Goal: Information Seeking & Learning: Compare options

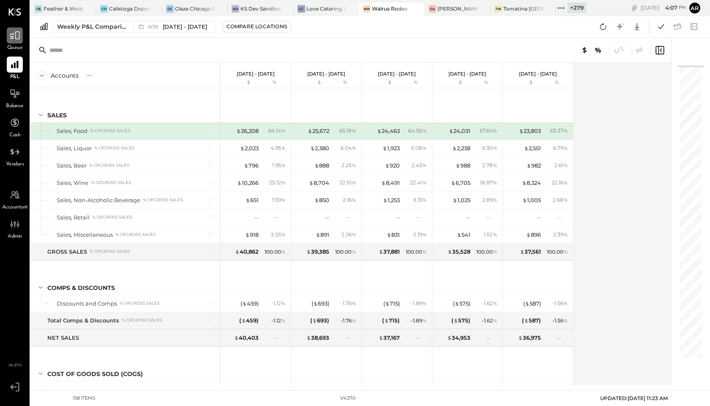
click at [14, 40] on icon at bounding box center [14, 35] width 11 height 11
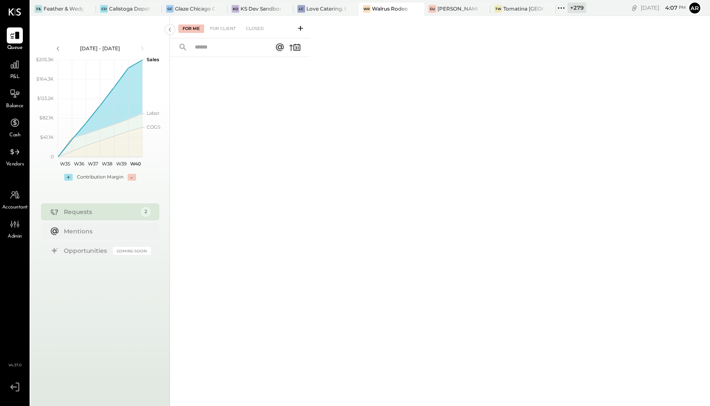
click at [15, 73] on span "P&L" at bounding box center [15, 77] width 10 height 8
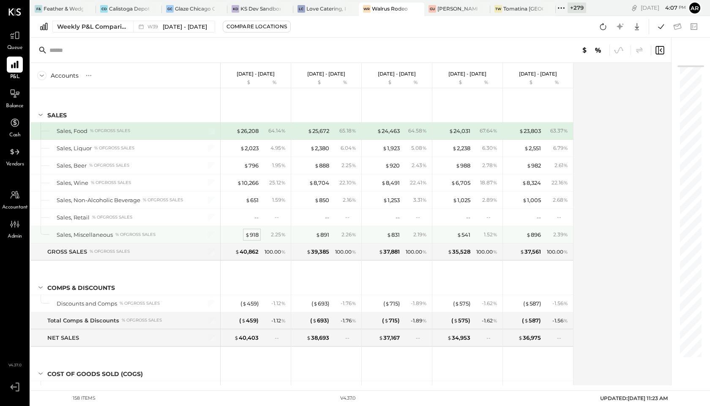
click at [253, 233] on div "$ 918" at bounding box center [252, 235] width 14 height 8
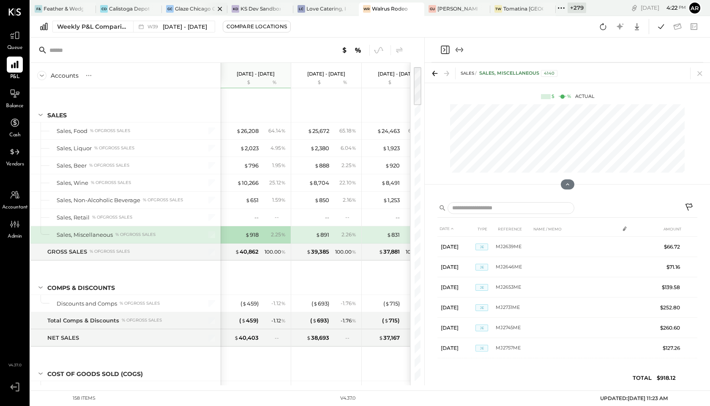
click at [187, 10] on div "Glaze Chicago Ghost - West River Rice LLC" at bounding box center [195, 8] width 40 height 7
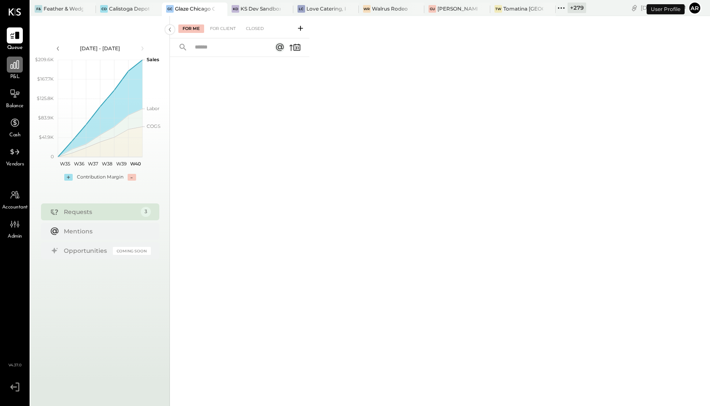
click at [11, 68] on icon at bounding box center [14, 64] width 11 height 11
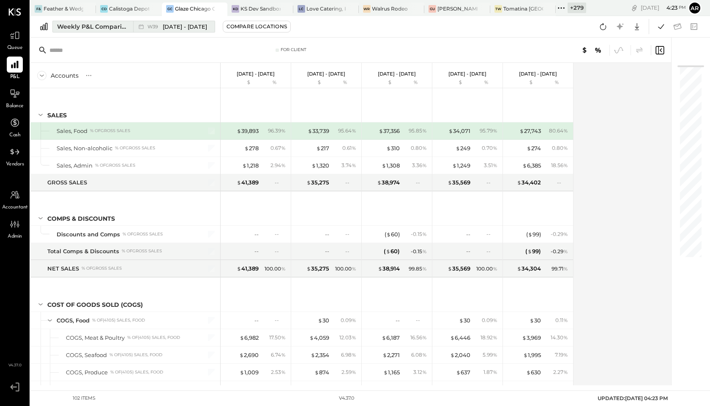
click at [158, 30] on div "W39 Sep 22 - 28, 2025" at bounding box center [177, 27] width 60 height 8
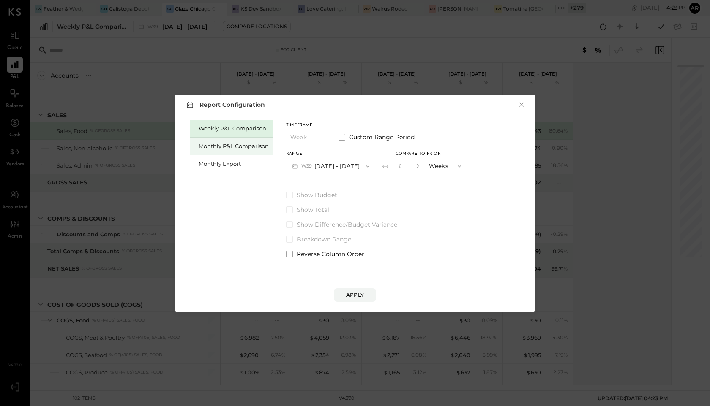
click at [211, 144] on div "Monthly P&L Comparison" at bounding box center [234, 146] width 70 height 8
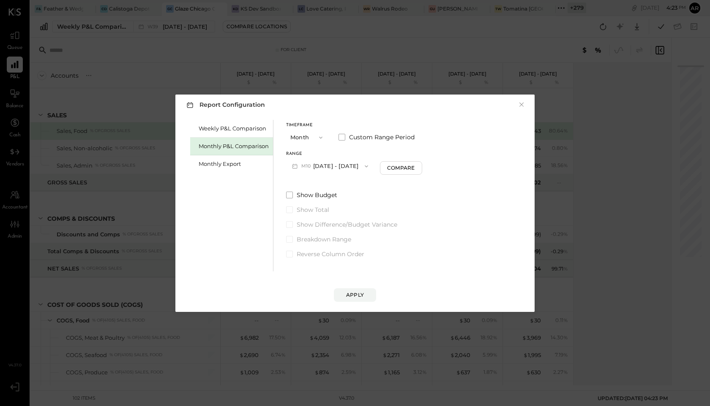
click at [283, 194] on div "Weekly P&L Comparison Monthly P&L Comparison Monthly Export Timeframe Month Cus…" at bounding box center [355, 195] width 342 height 154
click at [289, 191] on label "Show Budget" at bounding box center [354, 195] width 136 height 8
click at [354, 297] on div "Apply" at bounding box center [355, 294] width 18 height 7
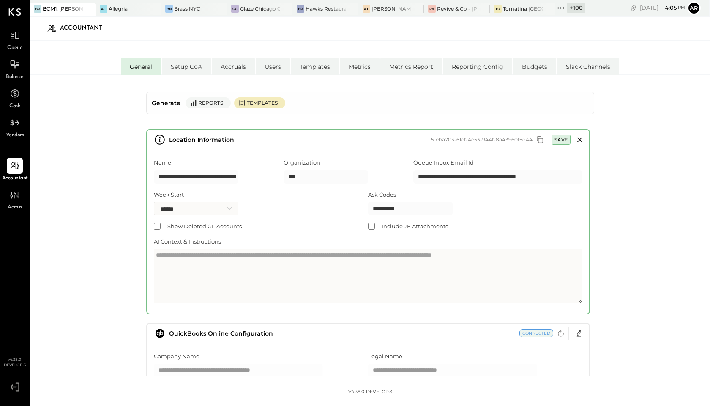
select select "**"
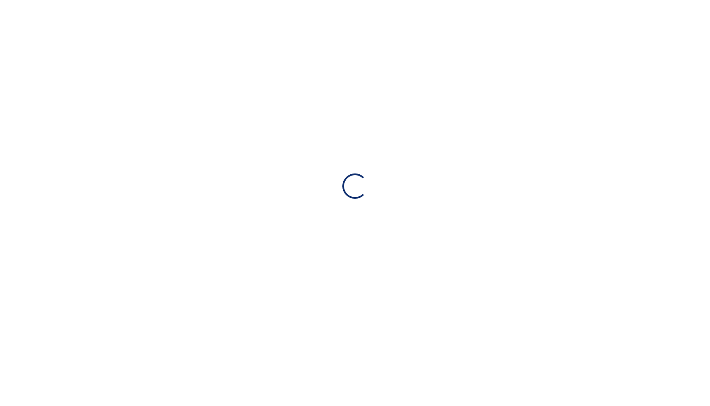
select select "**"
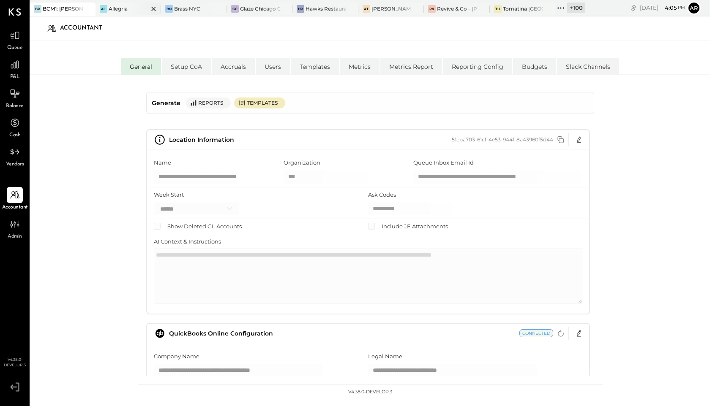
click at [153, 7] on icon at bounding box center [153, 9] width 11 height 10
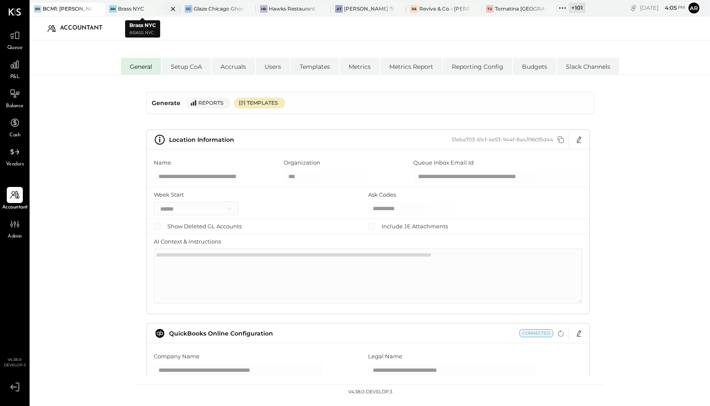
click at [174, 8] on icon at bounding box center [173, 9] width 4 height 4
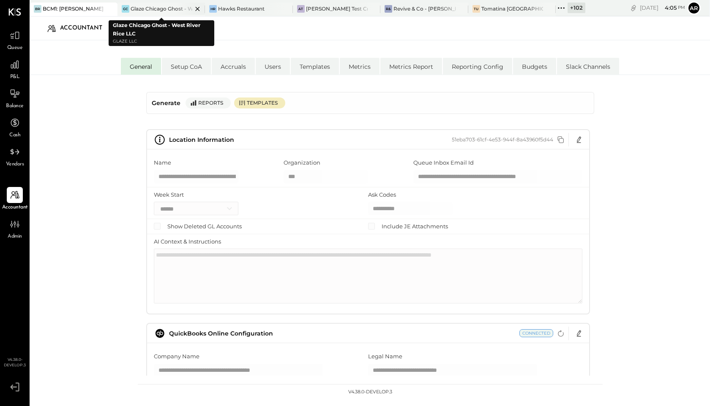
click at [195, 8] on icon at bounding box center [197, 9] width 11 height 10
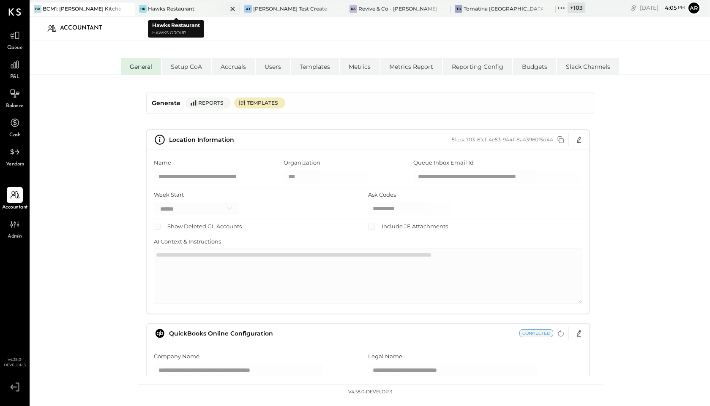
click at [227, 8] on icon at bounding box center [232, 9] width 11 height 10
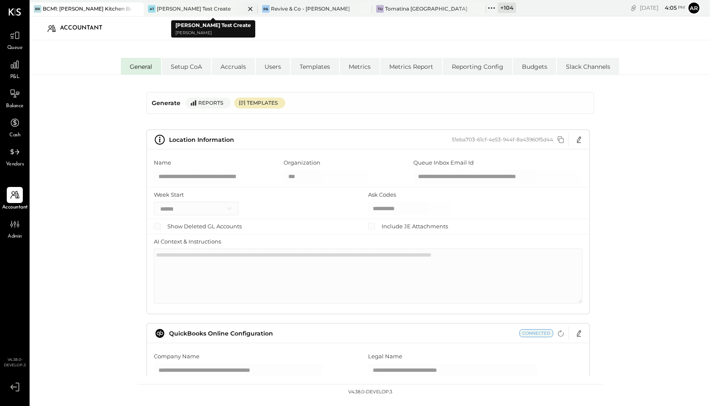
click at [247, 8] on icon at bounding box center [250, 9] width 11 height 10
click at [253, 7] on icon at bounding box center [250, 9] width 11 height 10
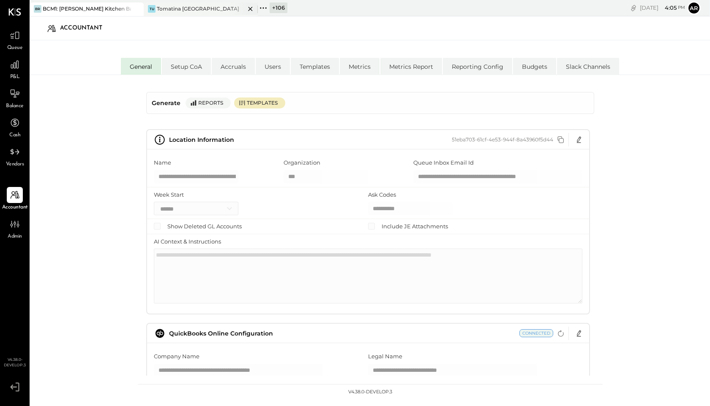
click at [250, 7] on icon at bounding box center [250, 9] width 11 height 10
click at [19, 61] on icon at bounding box center [14, 64] width 11 height 11
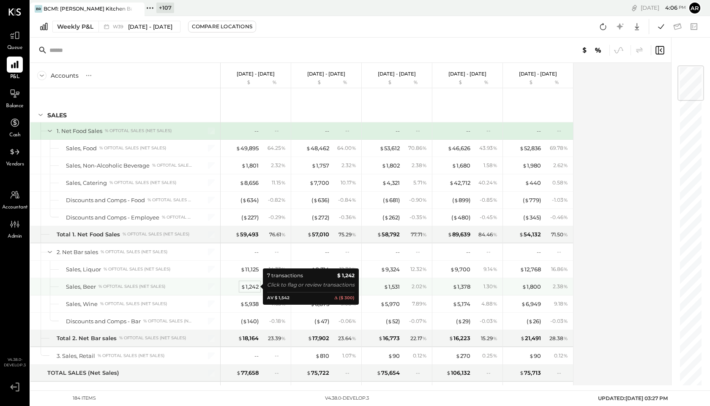
click at [250, 288] on div "$ 1,242" at bounding box center [250, 287] width 18 height 8
click at [249, 288] on div "$ 1,242" at bounding box center [250, 287] width 18 height 8
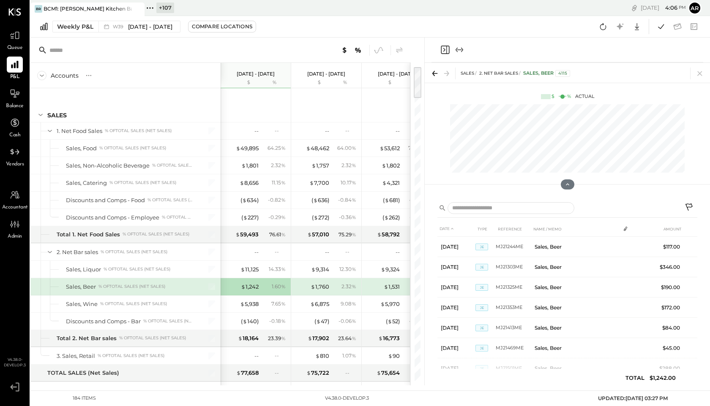
click at [23, 40] on div "Queue" at bounding box center [15, 39] width 24 height 24
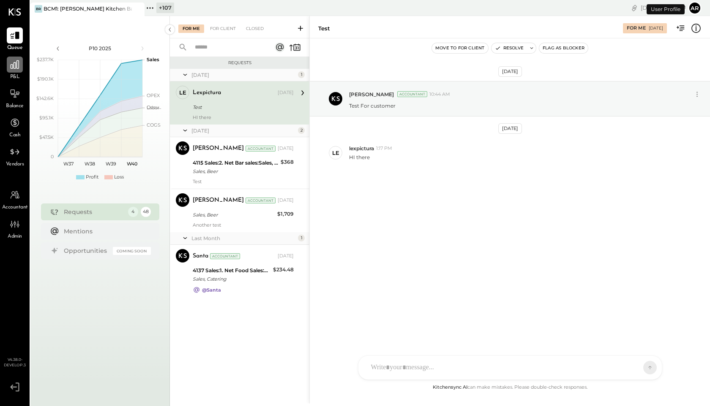
click at [17, 67] on icon at bounding box center [14, 64] width 11 height 11
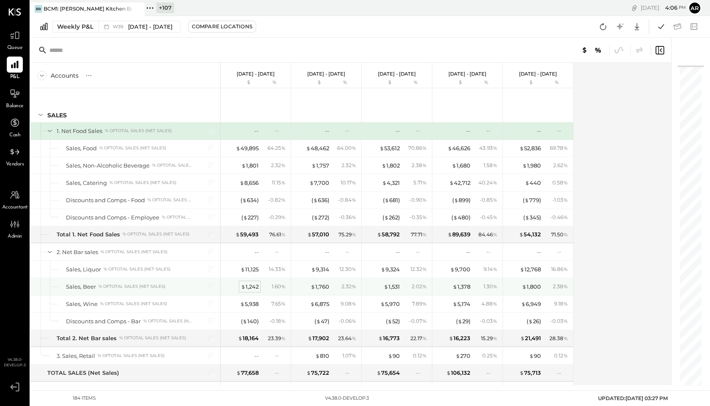
click at [249, 286] on div "$ 1,242" at bounding box center [250, 287] width 18 height 8
click at [245, 285] on div "$ 1,242" at bounding box center [250, 287] width 18 height 8
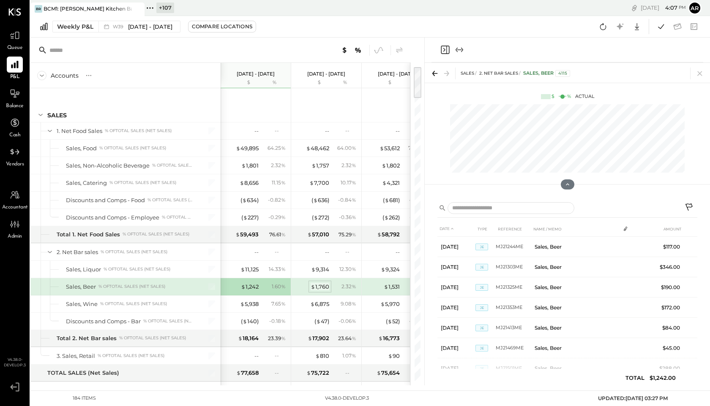
click at [322, 287] on div "$ 1,760" at bounding box center [319, 287] width 19 height 8
click at [253, 286] on div "$ 1,242" at bounding box center [250, 287] width 18 height 8
click at [325, 285] on div "$ 1,760" at bounding box center [319, 287] width 19 height 8
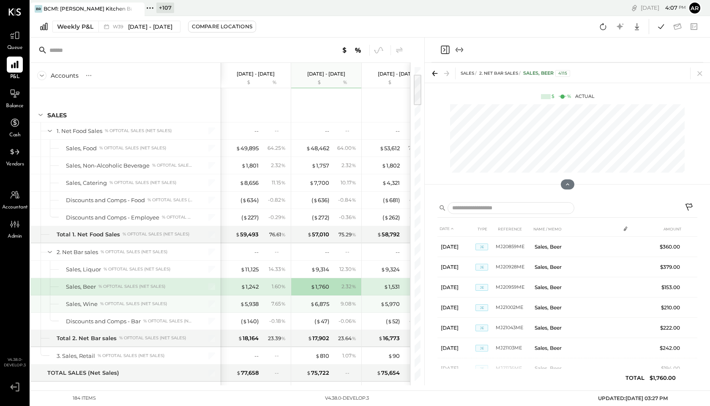
scroll to position [72, 0]
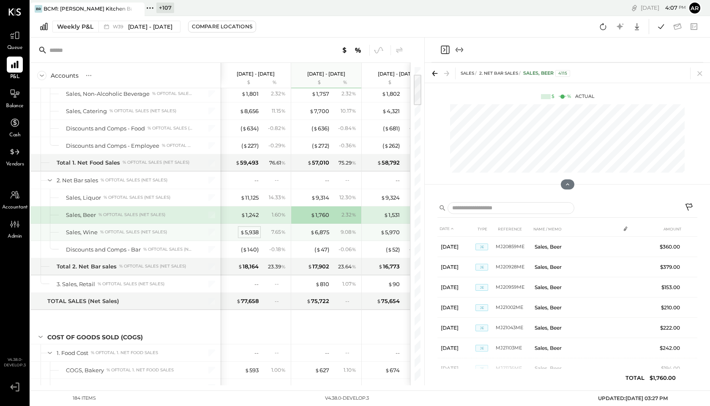
click at [251, 230] on div "$ 5,938" at bounding box center [249, 232] width 19 height 8
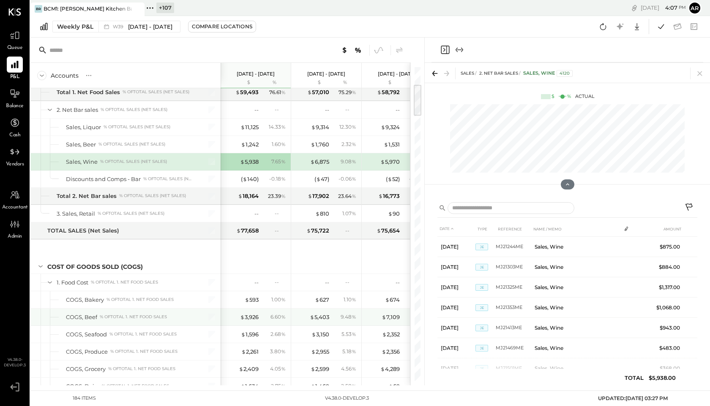
scroll to position [172, 0]
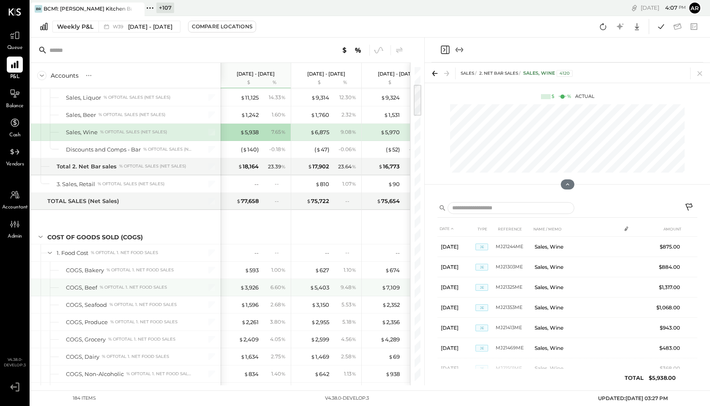
click at [251, 272] on div "$ 593" at bounding box center [252, 270] width 14 height 8
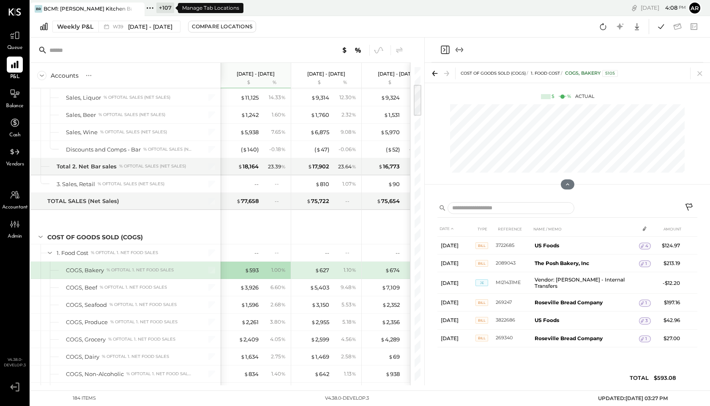
click at [153, 8] on icon at bounding box center [149, 8] width 11 height 11
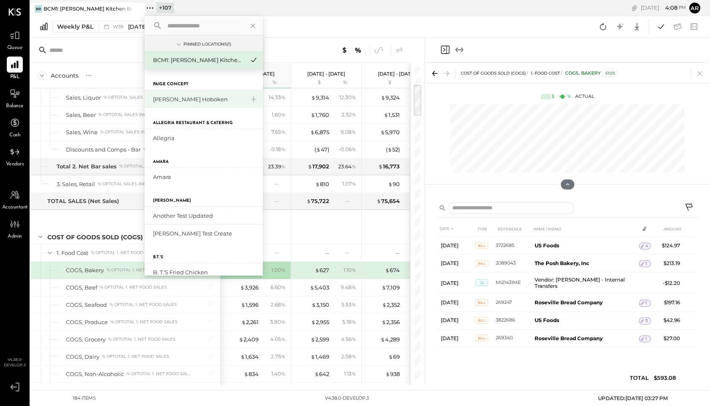
click at [182, 100] on div "[PERSON_NAME] Hoboken" at bounding box center [198, 99] width 91 height 8
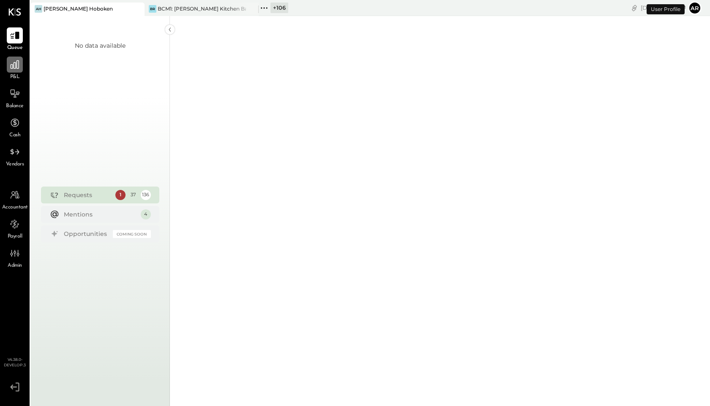
click at [18, 65] on icon at bounding box center [14, 64] width 11 height 11
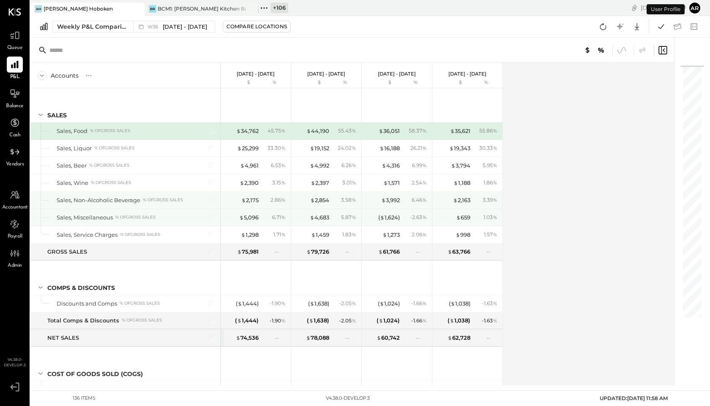
click at [252, 218] on div "$ 5,096" at bounding box center [248, 218] width 19 height 8
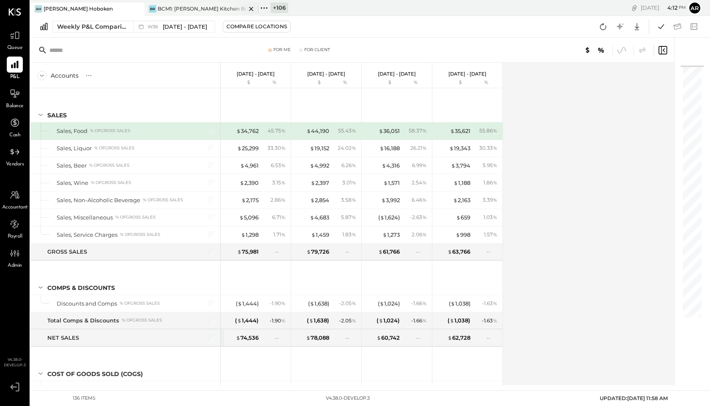
click at [175, 10] on div "BCM1: [PERSON_NAME] Kitchen Bar Market" at bounding box center [202, 8] width 88 height 7
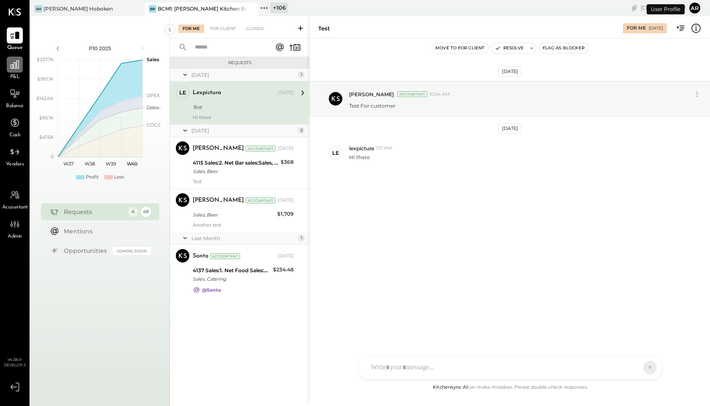
click at [16, 68] on icon at bounding box center [15, 64] width 8 height 8
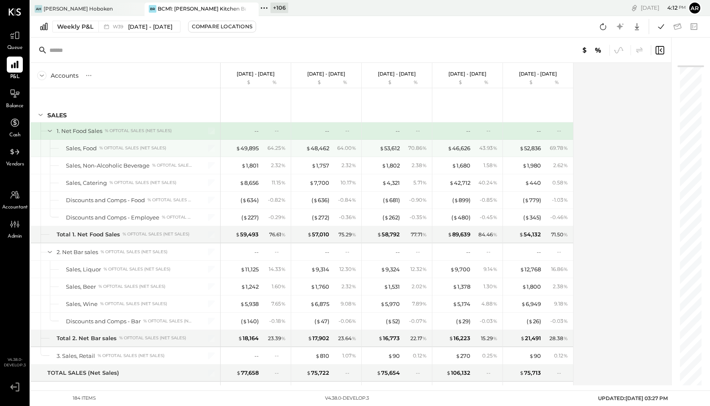
click at [252, 145] on div "$ 49,895" at bounding box center [247, 148] width 23 height 8
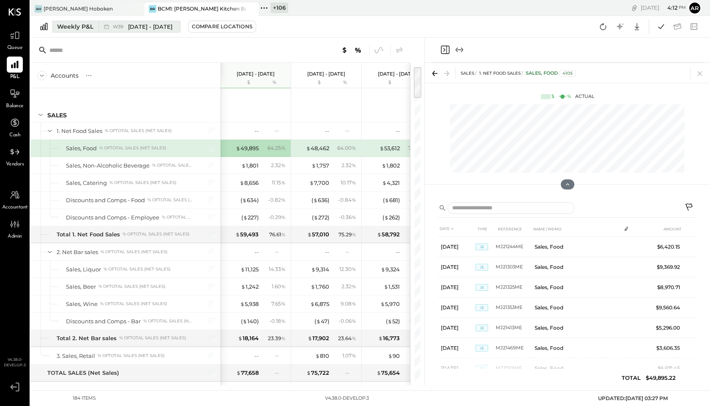
click at [139, 25] on span "[DATE] - [DATE]" at bounding box center [150, 27] width 44 height 8
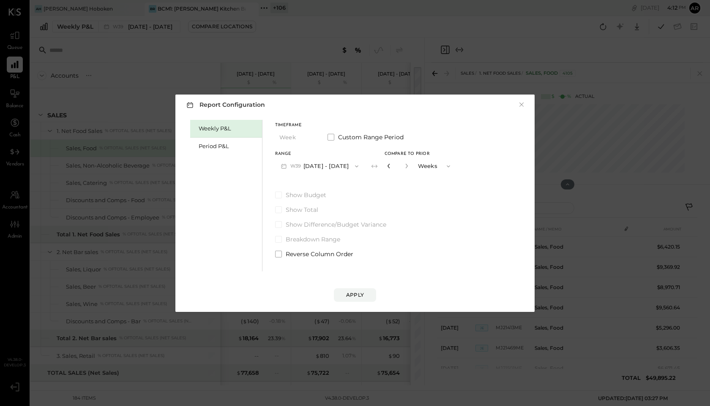
click at [391, 166] on icon "button" at bounding box center [388, 165] width 5 height 5
type input "*"
click at [280, 222] on span at bounding box center [278, 224] width 7 height 7
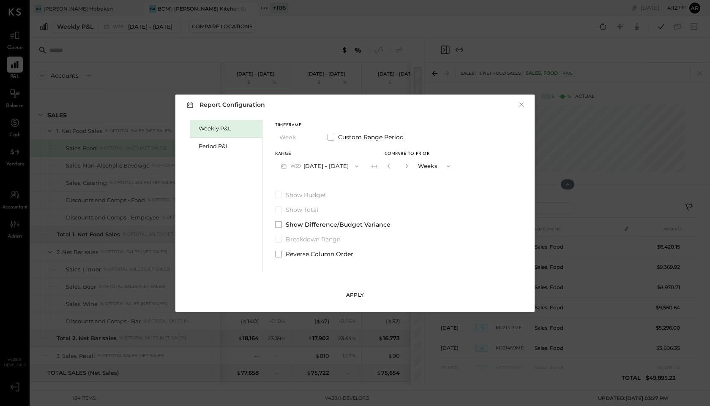
click at [349, 291] on button "Apply" at bounding box center [355, 295] width 42 height 14
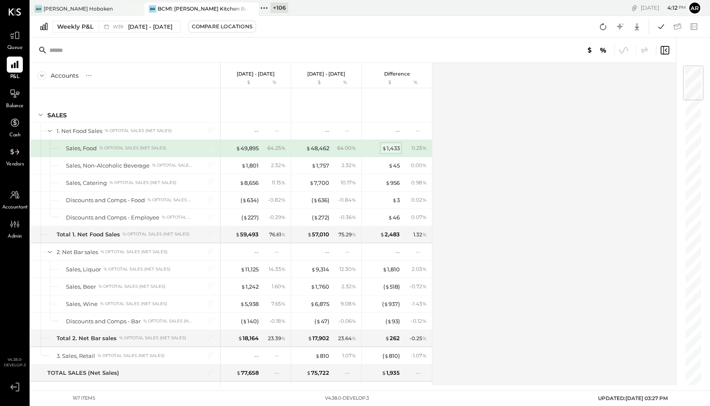
click at [394, 147] on div "$ 1,433" at bounding box center [391, 148] width 18 height 8
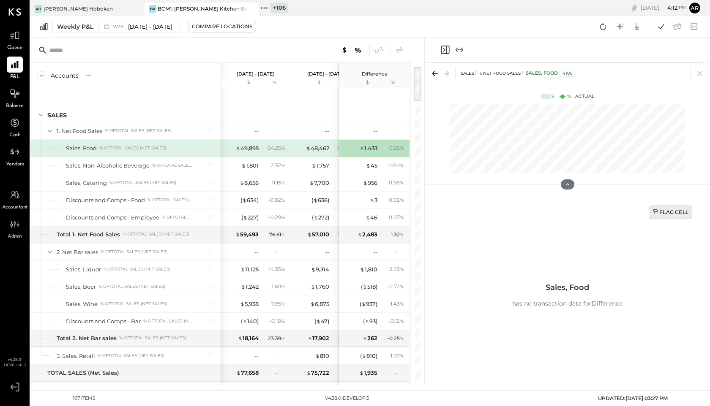
click at [669, 212] on div "Flag Cell" at bounding box center [670, 212] width 36 height 7
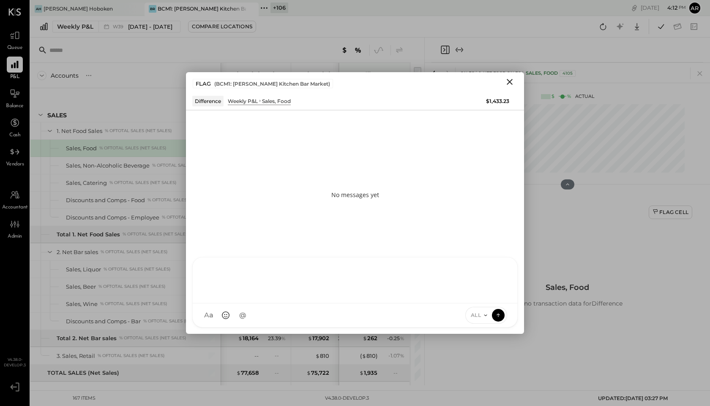
click at [356, 296] on div at bounding box center [354, 280] width 307 height 34
click at [482, 318] on icon at bounding box center [485, 315] width 7 height 7
click at [479, 296] on div "INTERNAL" at bounding box center [490, 295] width 50 height 14
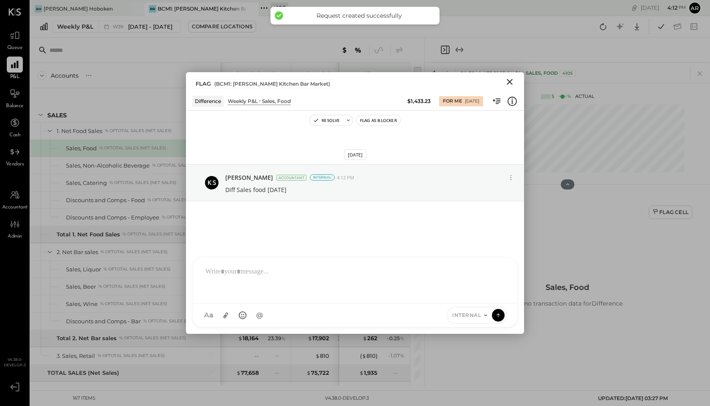
click at [514, 80] on icon "Close" at bounding box center [509, 82] width 10 height 10
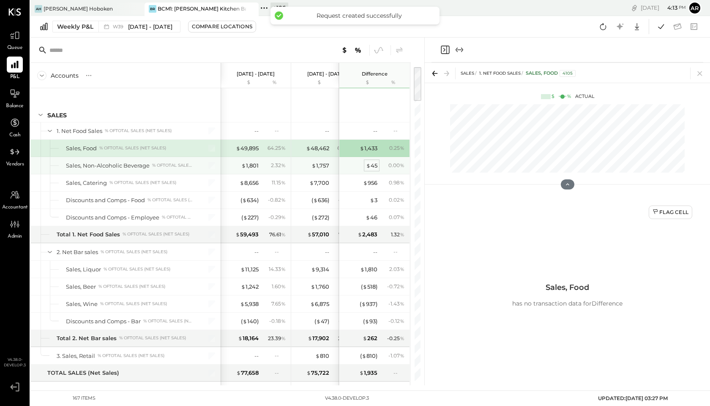
click at [371, 166] on div "$ 45" at bounding box center [371, 166] width 11 height 8
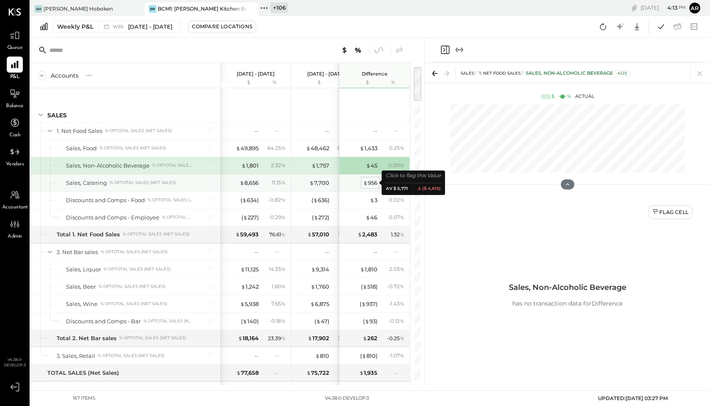
click at [373, 182] on div "$ 956" at bounding box center [370, 183] width 14 height 8
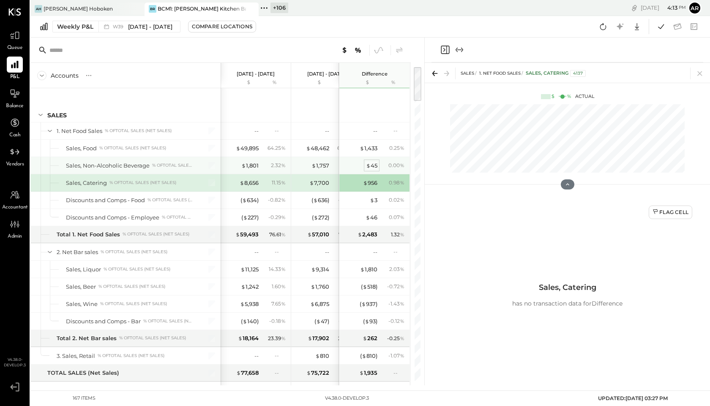
click at [368, 163] on span "$" at bounding box center [368, 165] width 5 height 7
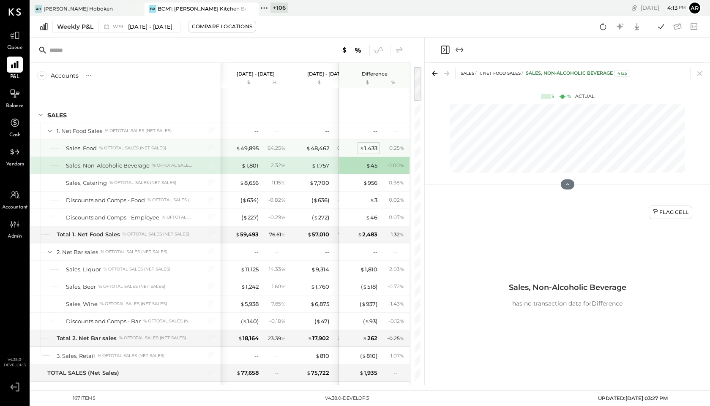
click at [370, 147] on div "$ 1,433" at bounding box center [368, 148] width 18 height 8
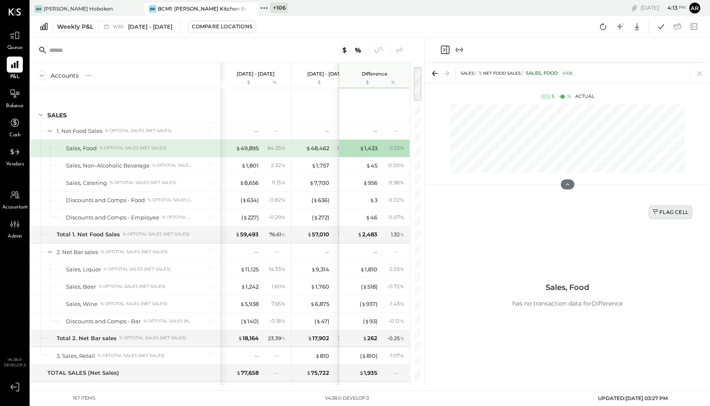
click at [663, 214] on div "Flag Cell" at bounding box center [670, 212] width 36 height 7
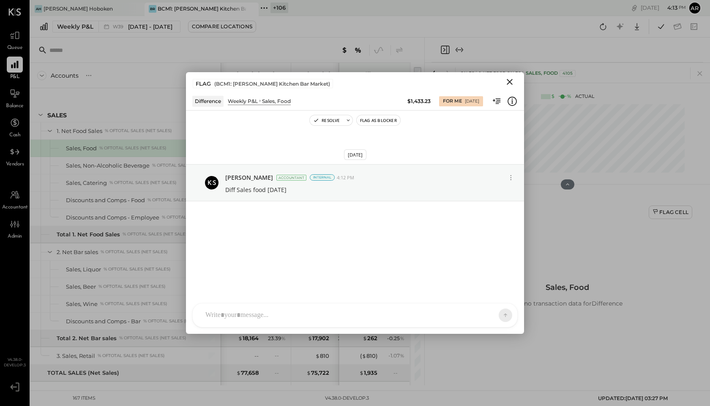
click at [510, 76] on button "Close" at bounding box center [509, 81] width 15 height 11
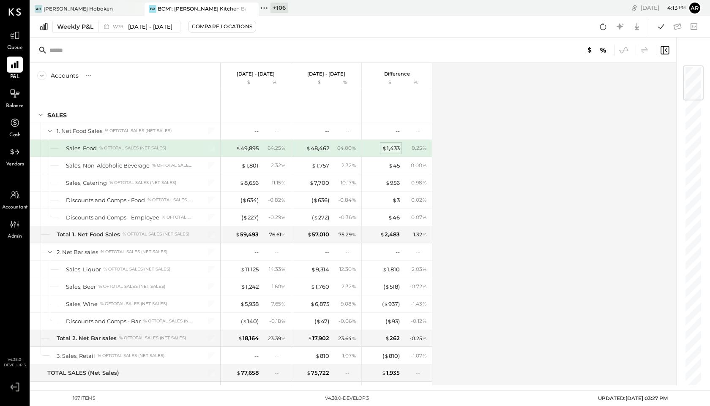
click at [389, 149] on div "$ 1,433" at bounding box center [391, 148] width 18 height 8
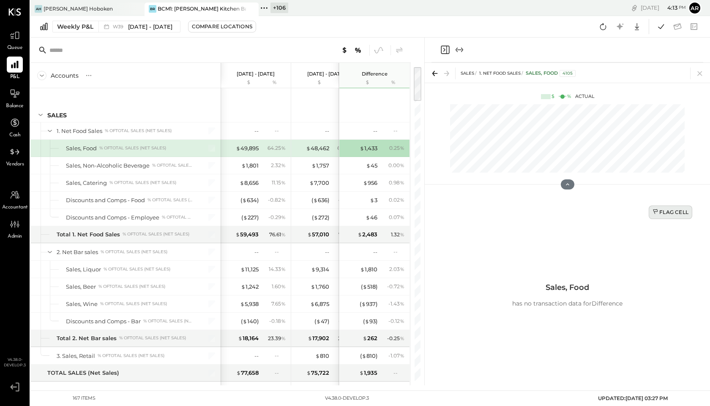
click at [660, 215] on div "Flag Cell" at bounding box center [670, 212] width 36 height 7
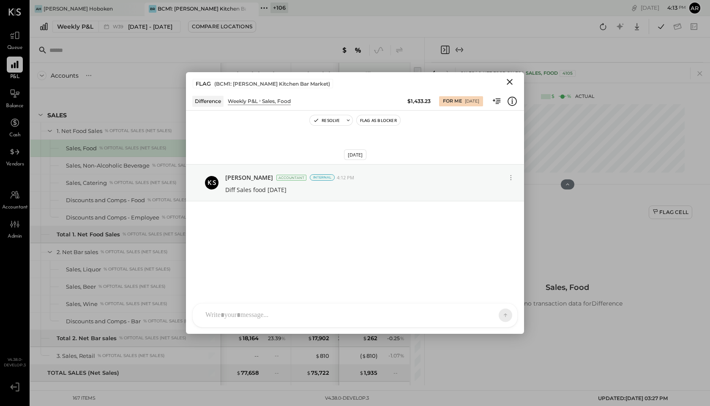
click at [510, 86] on icon "Close" at bounding box center [509, 82] width 10 height 10
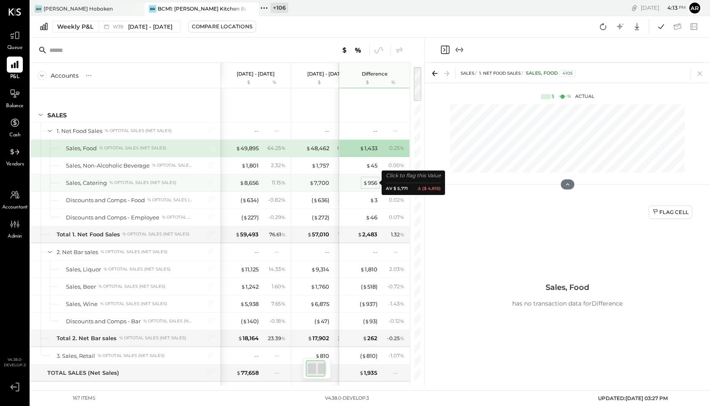
click at [371, 181] on div "$ 956" at bounding box center [370, 183] width 14 height 8
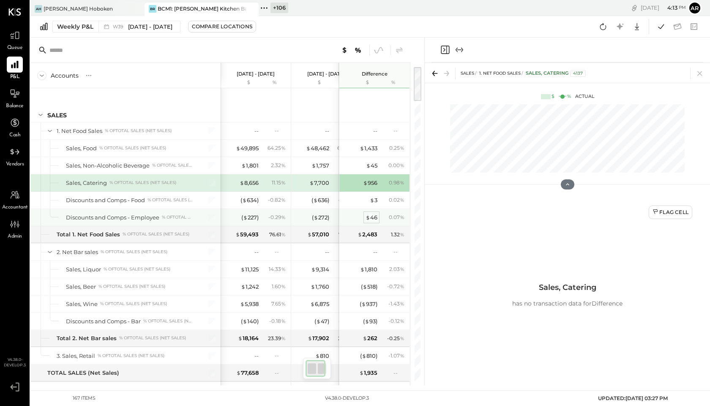
click at [372, 215] on div "$ 46" at bounding box center [371, 218] width 12 height 8
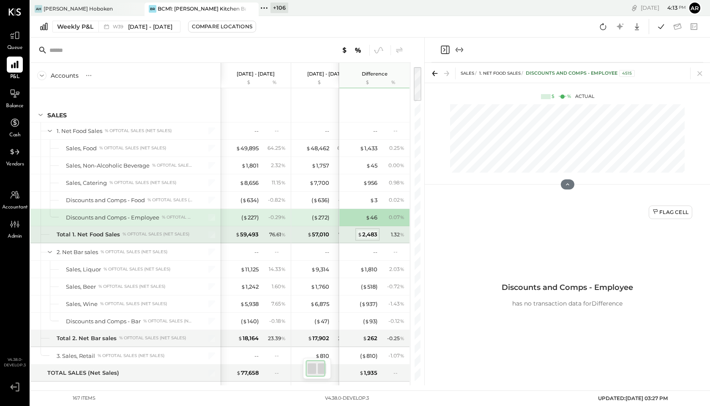
click at [372, 234] on div "$ 2,483" at bounding box center [367, 235] width 20 height 8
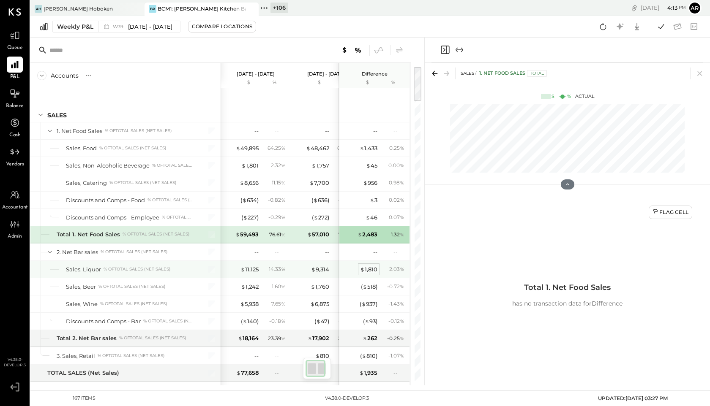
click at [375, 266] on div "$ 1,810" at bounding box center [368, 270] width 17 height 8
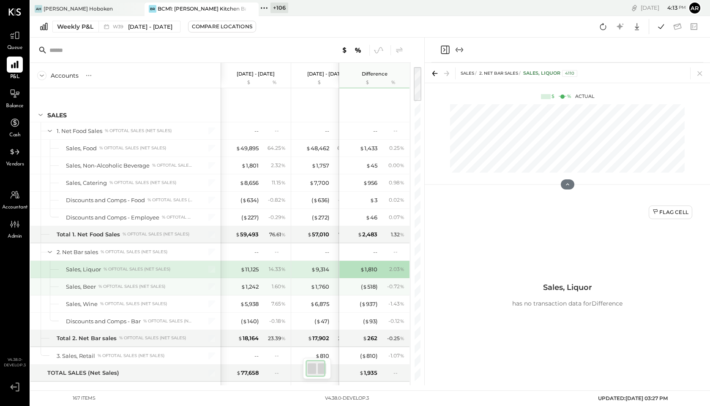
click at [375, 291] on div "( $ 518 ) - 0.72 %" at bounding box center [374, 286] width 63 height 17
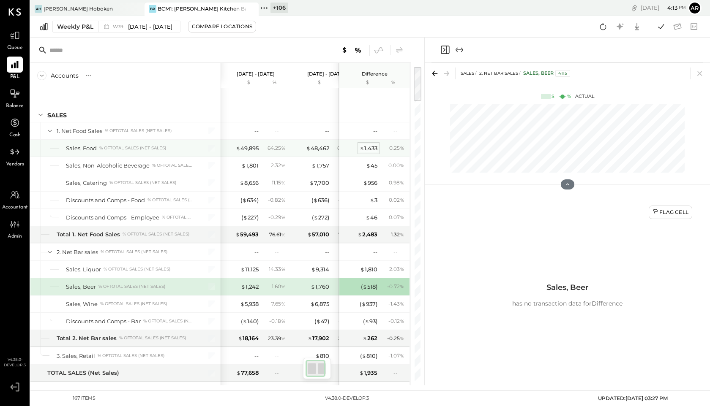
click at [366, 145] on div "$ 1,433" at bounding box center [368, 148] width 18 height 8
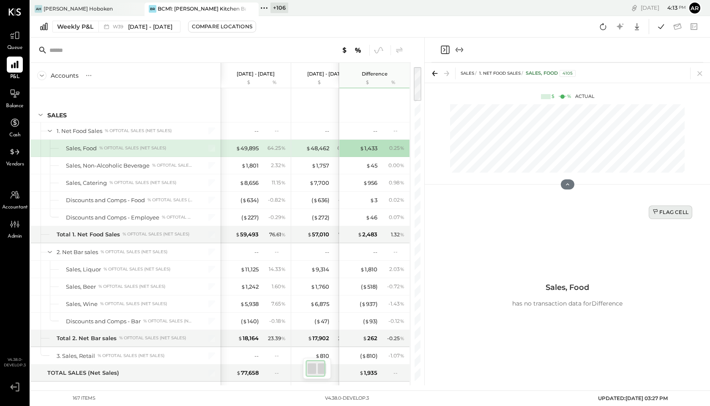
click at [660, 214] on div "Flag Cell" at bounding box center [670, 212] width 36 height 7
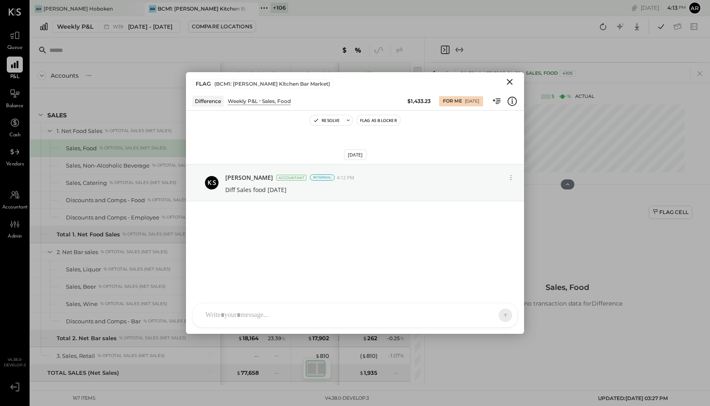
click at [509, 78] on icon "Close" at bounding box center [509, 82] width 10 height 10
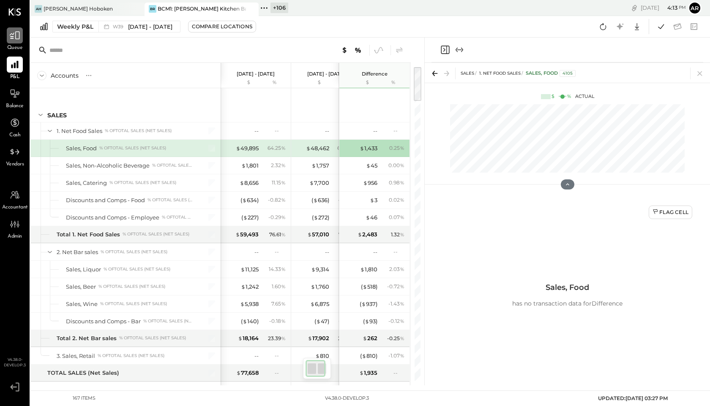
click at [12, 39] on icon at bounding box center [14, 35] width 11 height 11
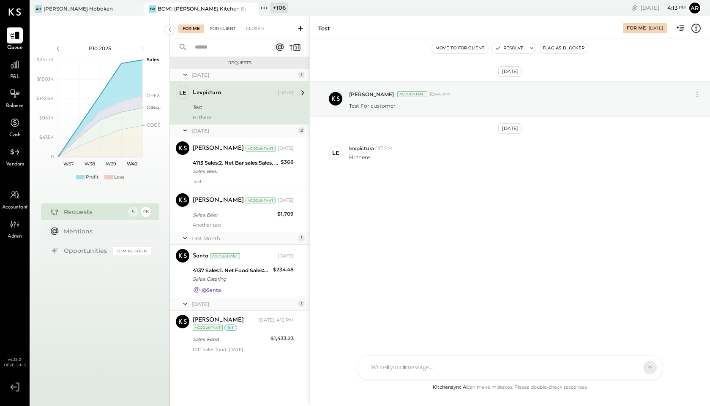
click at [220, 32] on div "For Client" at bounding box center [223, 28] width 34 height 8
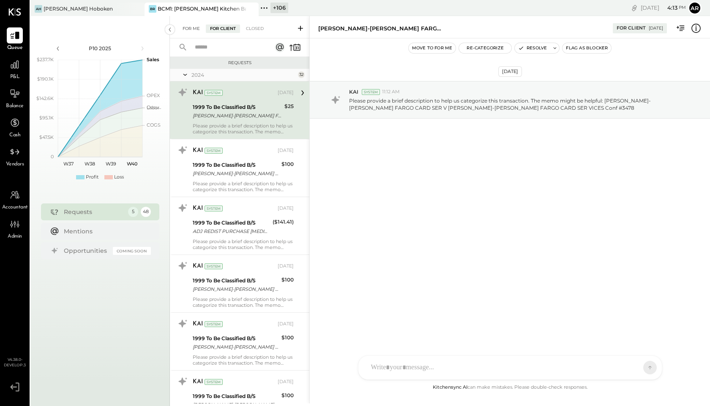
click at [190, 29] on div "For Me" at bounding box center [191, 28] width 26 height 8
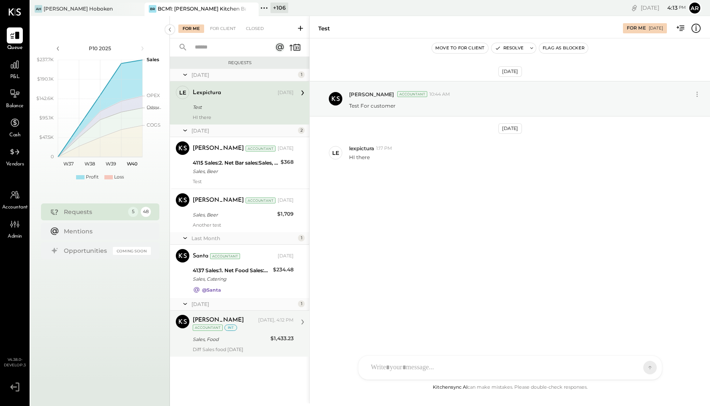
click at [237, 331] on div "Archie Grace Today, 4:12 PM Accountant int" at bounding box center [243, 323] width 101 height 17
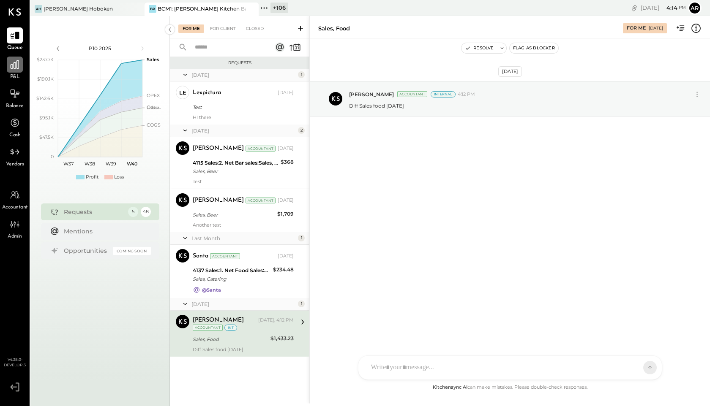
click at [12, 70] on icon at bounding box center [14, 64] width 11 height 11
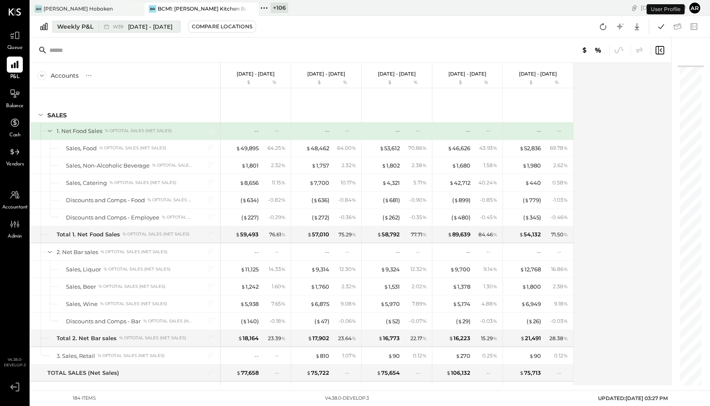
click at [143, 27] on span "[DATE] - [DATE]" at bounding box center [150, 27] width 44 height 8
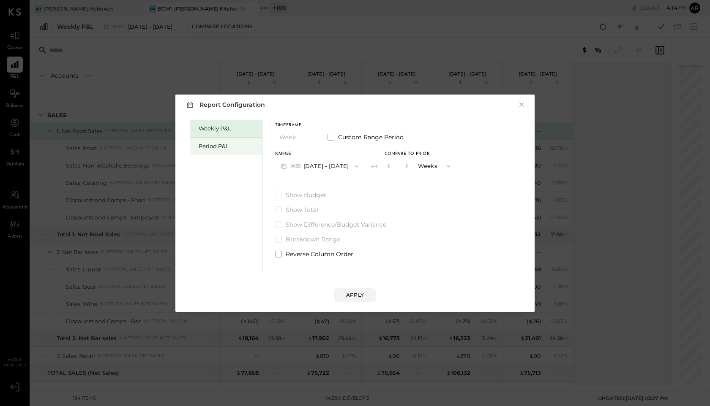
click at [231, 144] on div "Period P&L" at bounding box center [228, 146] width 59 height 8
click at [232, 128] on div "Weekly P&L" at bounding box center [228, 129] width 59 height 8
click at [520, 105] on button "×" at bounding box center [521, 105] width 8 height 8
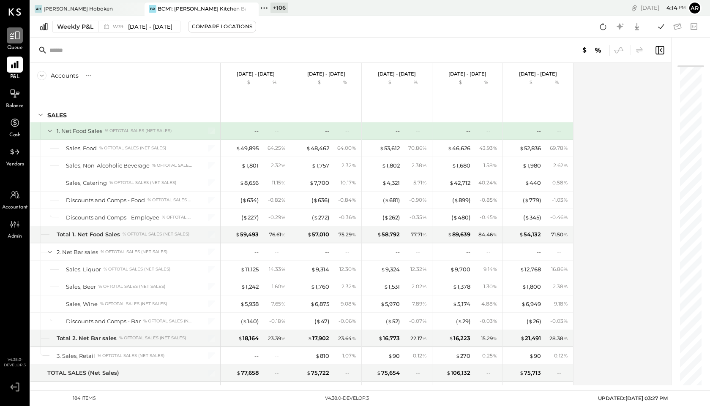
click at [15, 43] on div at bounding box center [15, 35] width 16 height 16
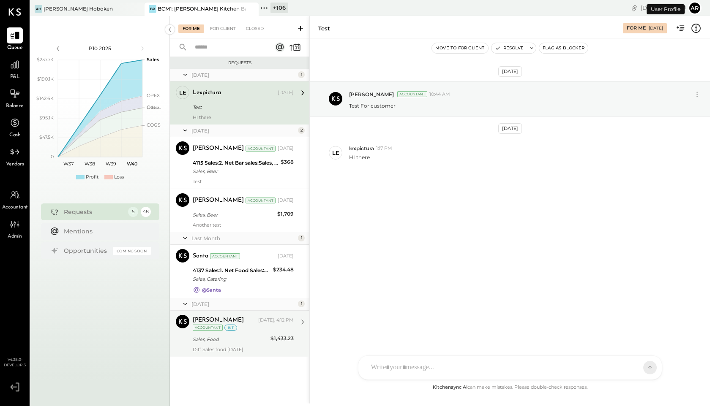
click at [244, 335] on div "Sales, Food" at bounding box center [230, 339] width 75 height 8
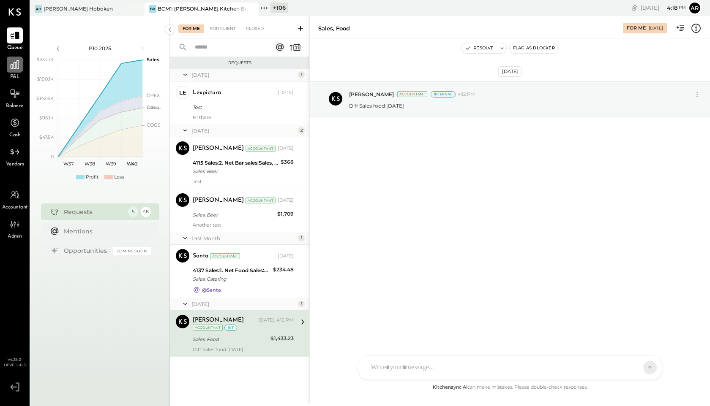
click at [12, 67] on icon at bounding box center [14, 64] width 11 height 11
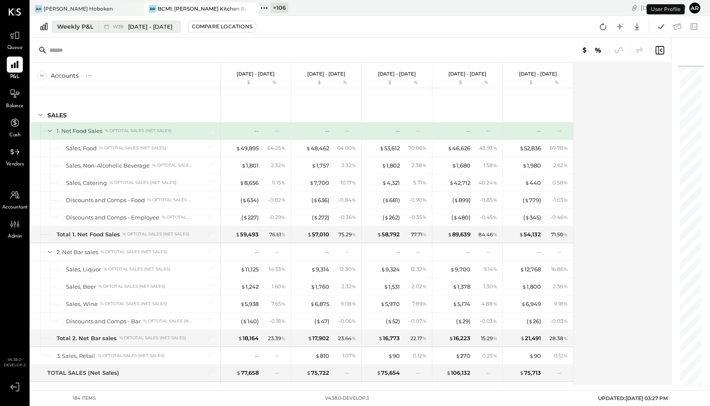
click at [153, 27] on span "[DATE] - [DATE]" at bounding box center [150, 27] width 44 height 8
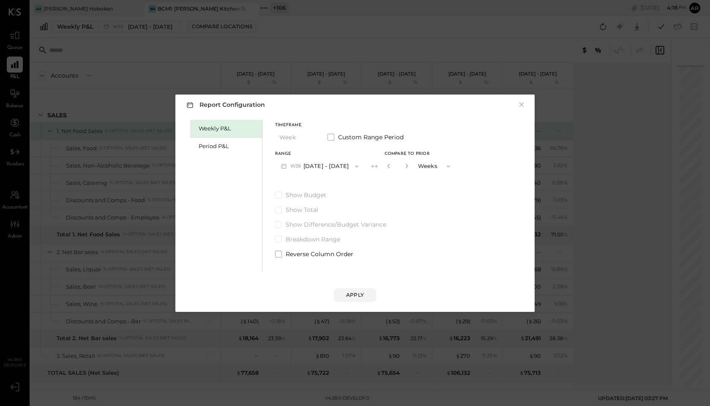
click at [392, 168] on div "Range W39 [DATE] - [DATE] Compare to Prior * Weeks" at bounding box center [365, 163] width 181 height 22
click at [392, 168] on button "button" at bounding box center [388, 165] width 7 height 9
click at [391, 168] on icon "button" at bounding box center [388, 165] width 5 height 5
type input "*"
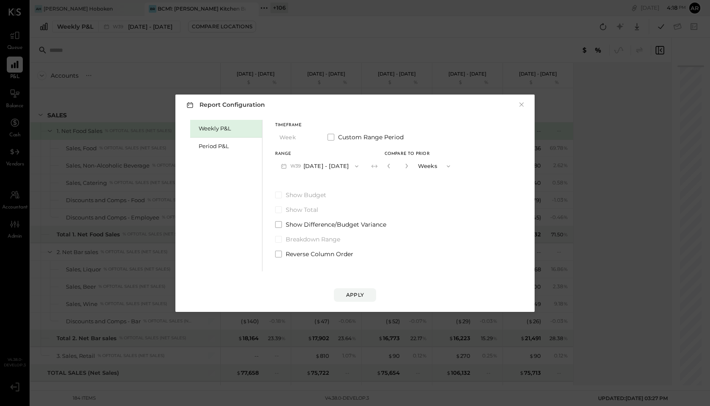
click at [283, 219] on div "Show Budget Show Total Show Difference/Budget Variance Breakdown Range Reverse …" at bounding box center [365, 225] width 181 height 68
click at [282, 223] on label "Show Difference/Budget Variance" at bounding box center [365, 224] width 181 height 8
click at [356, 296] on div "Apply" at bounding box center [355, 294] width 18 height 7
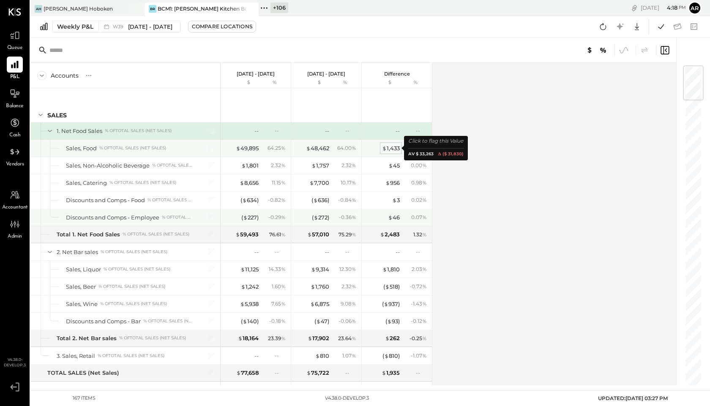
click at [387, 149] on div "$ 1,433" at bounding box center [391, 148] width 18 height 8
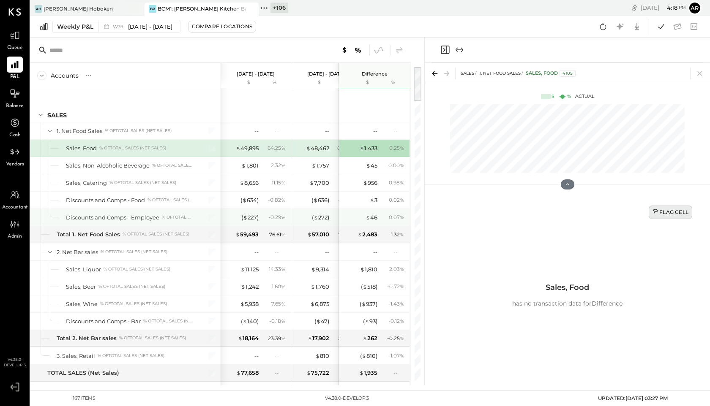
click at [676, 217] on button "Flag Cell" at bounding box center [670, 213] width 44 height 14
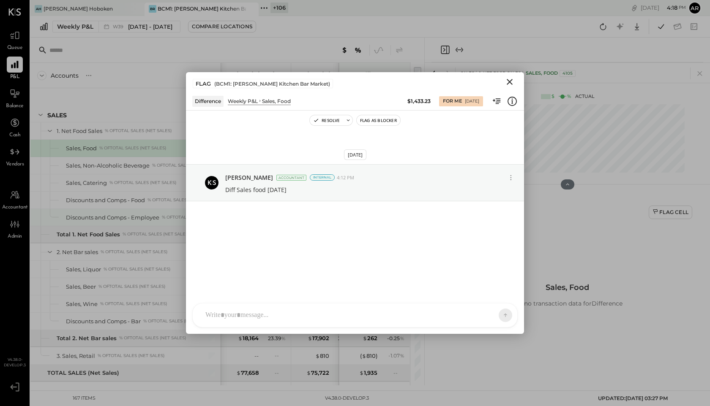
click at [508, 81] on icon "Close" at bounding box center [509, 82] width 6 height 6
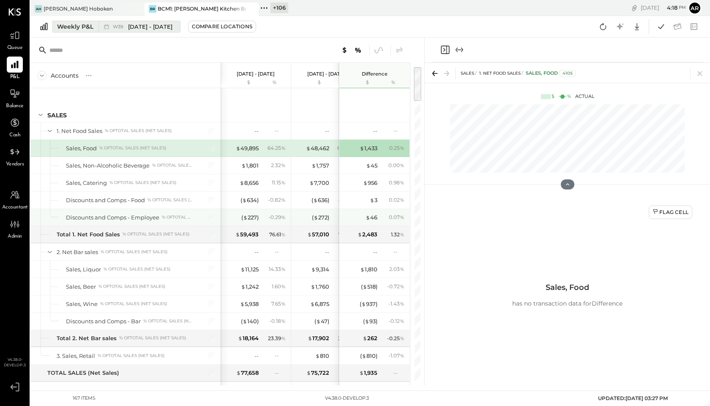
click at [145, 24] on span "[DATE] - [DATE]" at bounding box center [150, 27] width 44 height 8
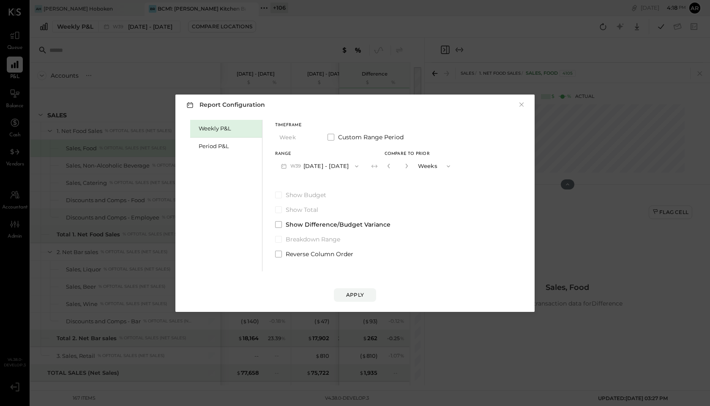
click at [304, 166] on button "W39 [DATE] - [DATE]" at bounding box center [319, 166] width 89 height 16
click at [304, 207] on div "W38 [DATE] - [DATE]" at bounding box center [323, 203] width 96 height 18
click at [360, 296] on div "Apply" at bounding box center [355, 294] width 18 height 7
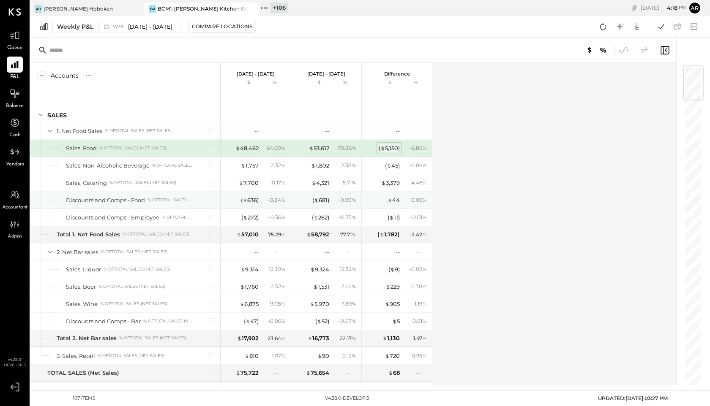
click at [387, 150] on div "( $ 5,150 )" at bounding box center [388, 148] width 21 height 8
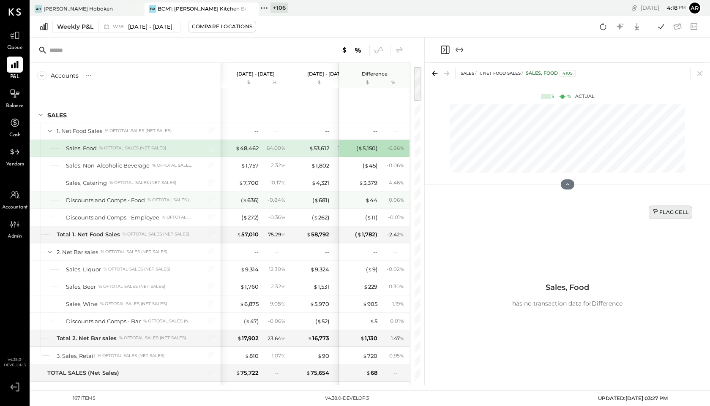
click at [660, 208] on button "Flag Cell" at bounding box center [670, 213] width 44 height 14
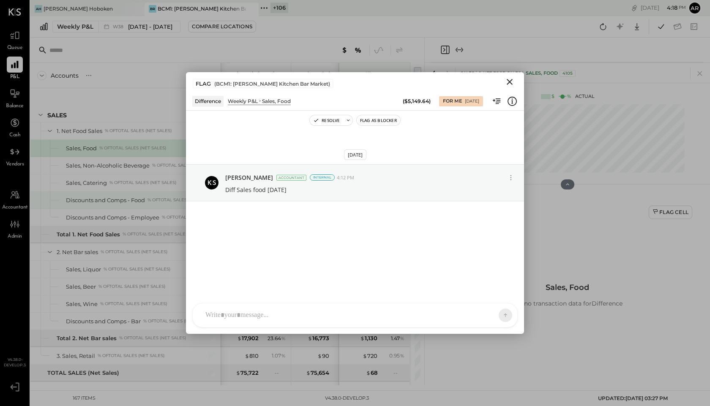
click at [511, 80] on icon "Close" at bounding box center [509, 82] width 6 height 6
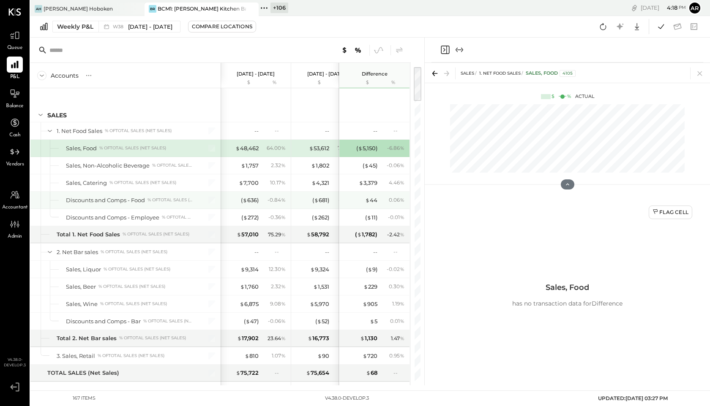
click at [447, 49] on icon "Close panel" at bounding box center [445, 50] width 10 height 10
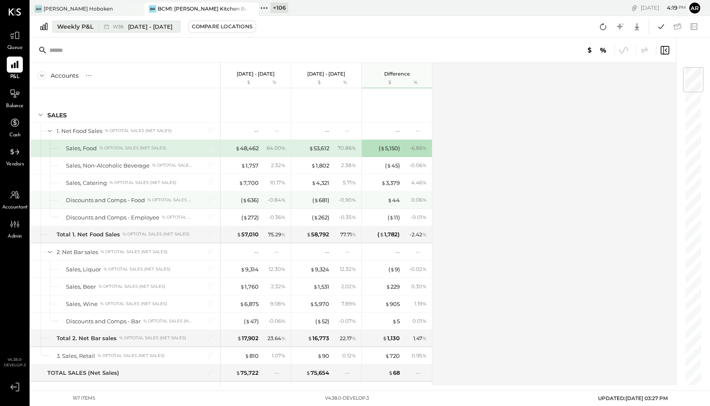
click at [133, 27] on span "[DATE] - [DATE]" at bounding box center [150, 27] width 44 height 8
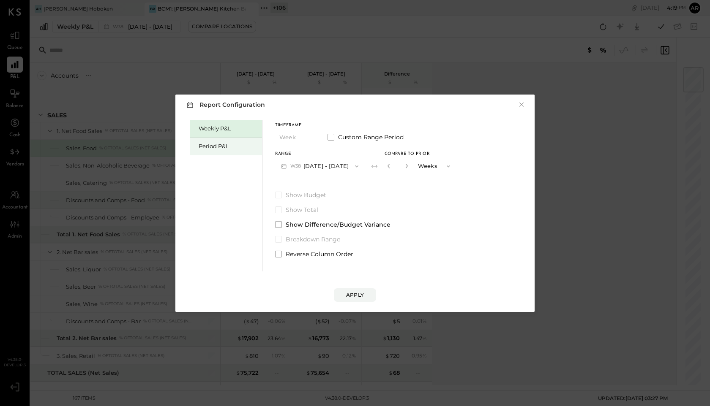
click at [216, 153] on div "Period P&L" at bounding box center [226, 147] width 72 height 18
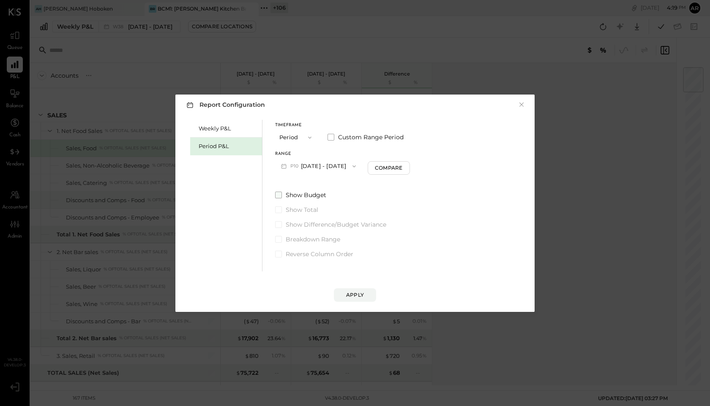
click at [281, 194] on span at bounding box center [278, 195] width 7 height 7
click at [350, 290] on button "Apply" at bounding box center [355, 295] width 42 height 14
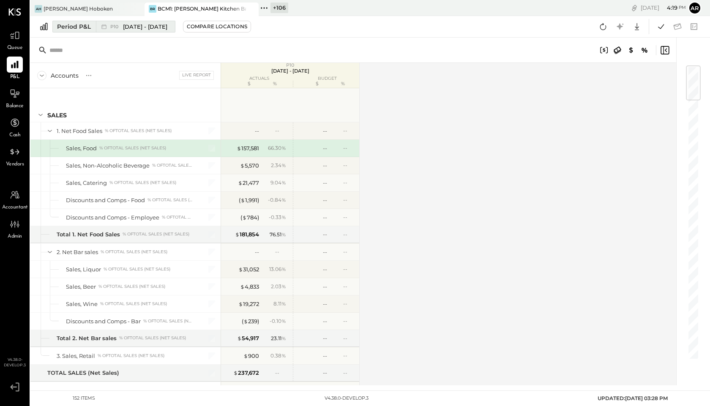
click at [114, 29] on span "P10" at bounding box center [115, 26] width 11 height 5
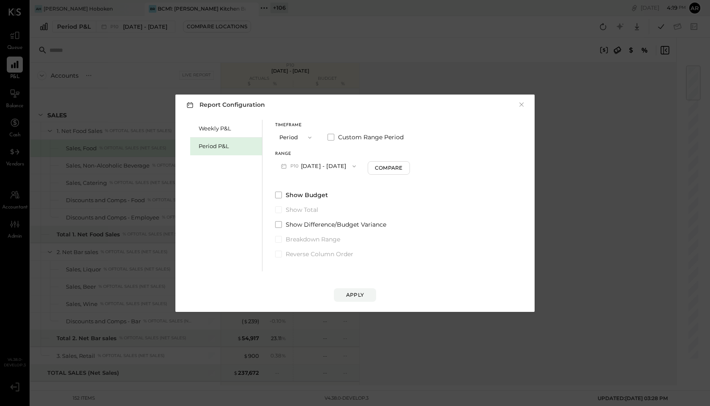
click at [306, 166] on button "P10 [DATE] - [DATE]" at bounding box center [318, 166] width 87 height 16
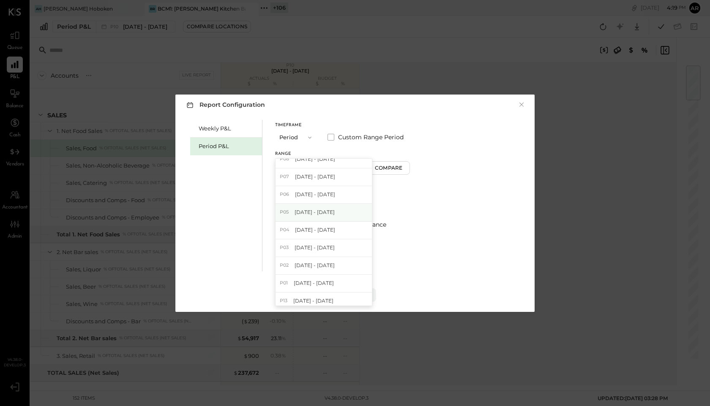
scroll to position [44, 0]
click at [302, 280] on span "[DATE] - [DATE]" at bounding box center [314, 282] width 40 height 7
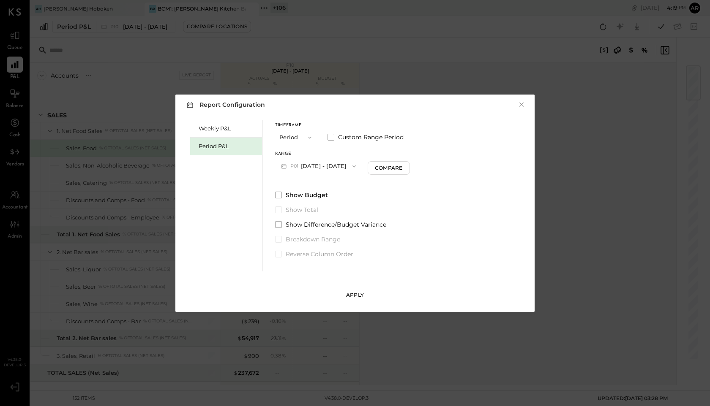
click at [348, 295] on div "Apply" at bounding box center [355, 294] width 18 height 7
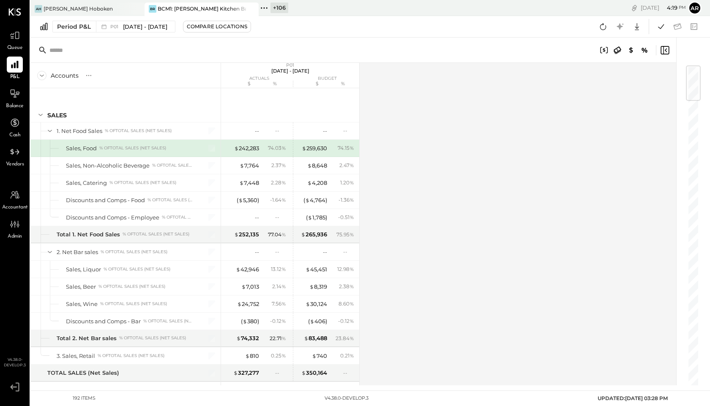
click at [318, 147] on div "$ 259,630" at bounding box center [314, 148] width 25 height 8
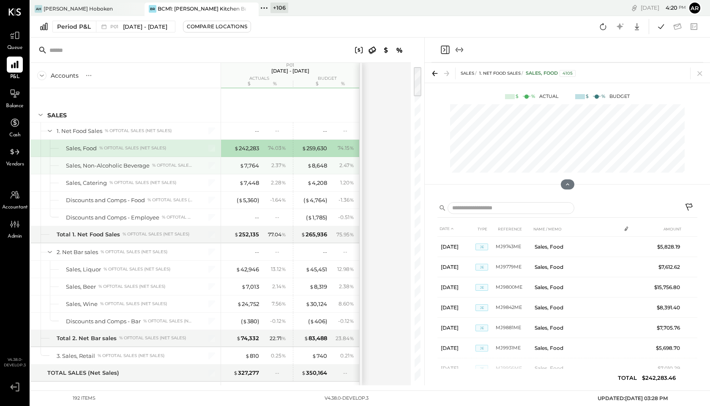
click at [318, 166] on div "$ 8,648" at bounding box center [317, 166] width 20 height 8
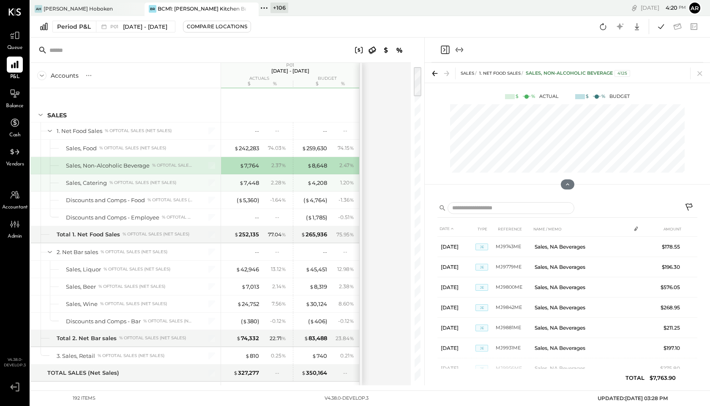
click at [320, 181] on div "$ 4,208" at bounding box center [317, 183] width 20 height 8
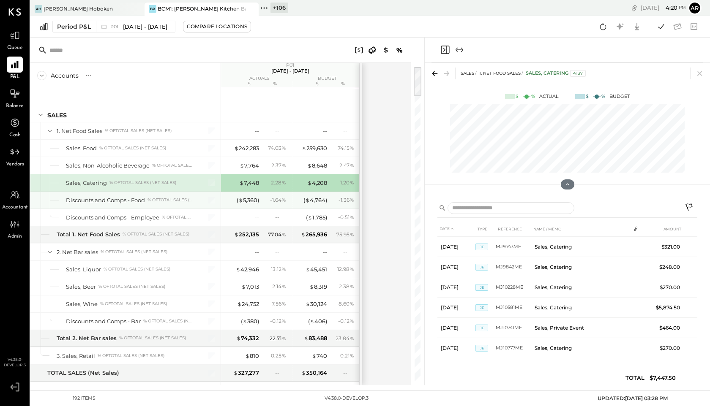
click at [313, 203] on div "( $ 4,764 )" at bounding box center [315, 200] width 24 height 8
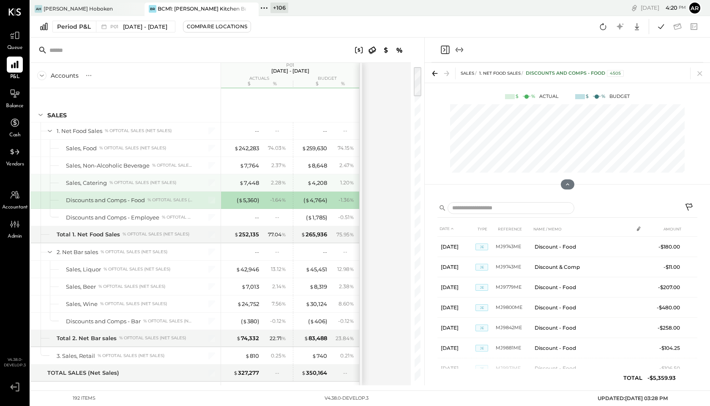
click at [315, 188] on div "$ 4,208 1.20 %" at bounding box center [325, 182] width 64 height 17
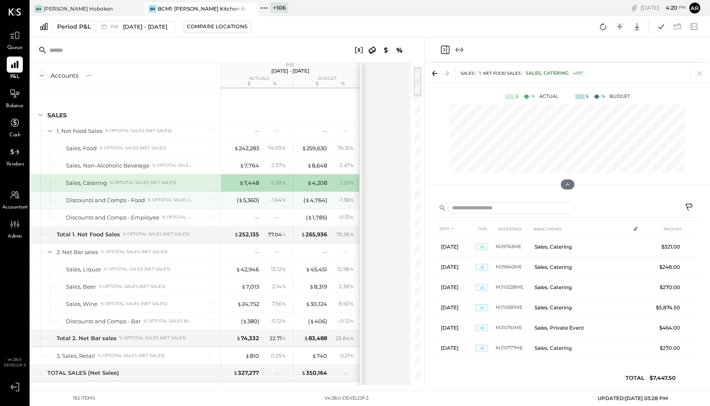
click at [317, 201] on div "( $ 4,764 )" at bounding box center [315, 200] width 24 height 8
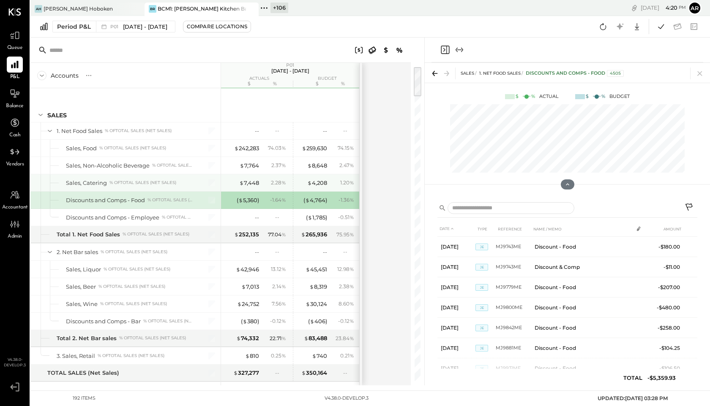
click at [317, 183] on div "$ 4,208" at bounding box center [317, 183] width 20 height 8
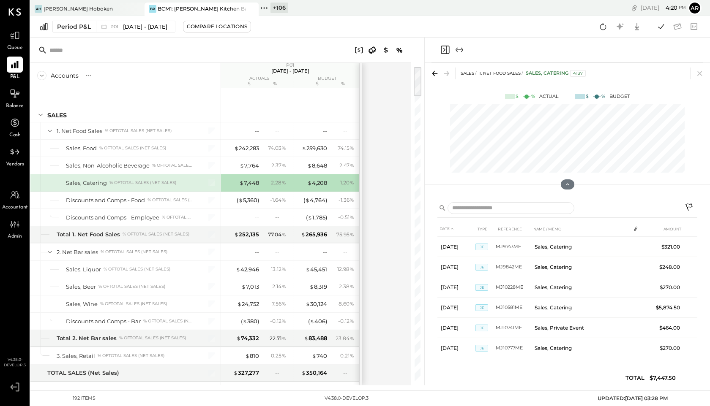
click at [691, 205] on icon at bounding box center [688, 207] width 7 height 7
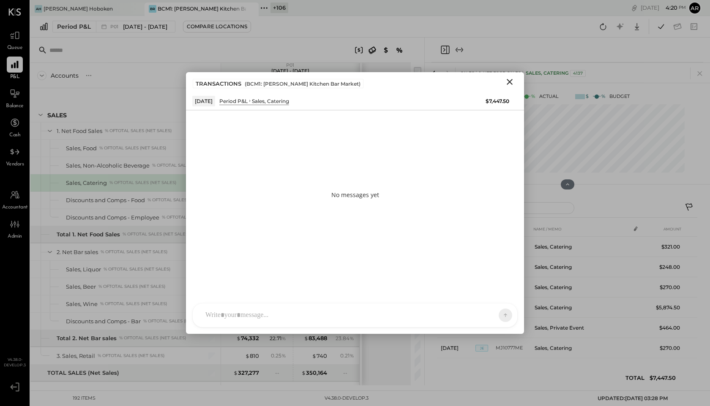
click at [506, 81] on icon "Close" at bounding box center [509, 82] width 10 height 10
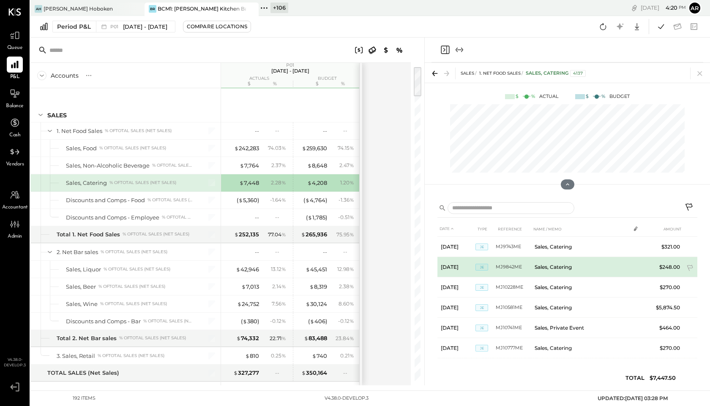
scroll to position [3, 0]
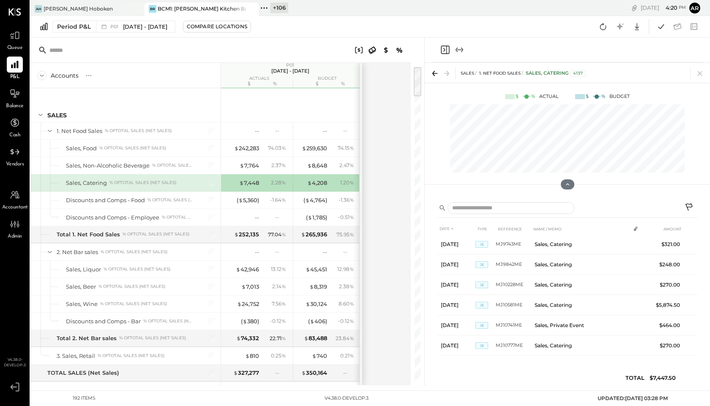
click at [691, 204] on icon at bounding box center [689, 208] width 10 height 10
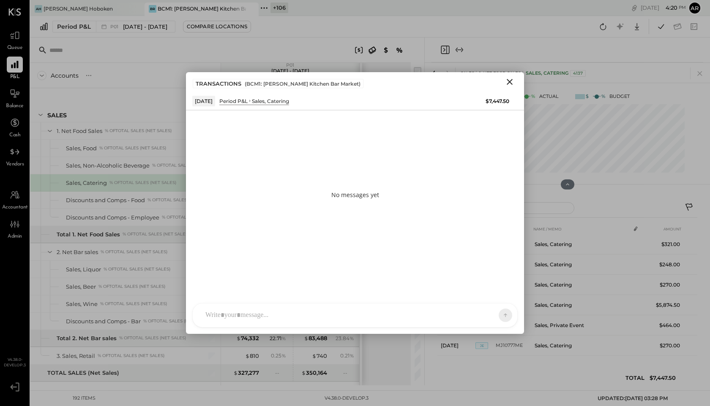
click at [507, 80] on icon "Close" at bounding box center [509, 82] width 6 height 6
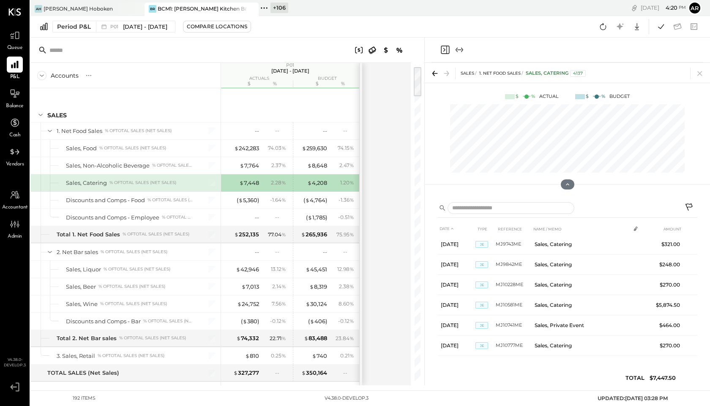
click at [317, 185] on div "$ 4,208" at bounding box center [317, 183] width 20 height 8
click at [319, 179] on div "$ 4,208" at bounding box center [317, 183] width 20 height 8
click at [326, 202] on div "( $ 4,764 )" at bounding box center [315, 200] width 24 height 8
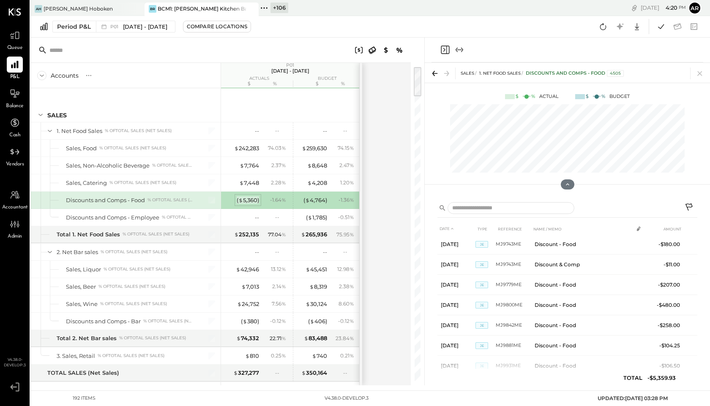
click at [258, 203] on div "( $ 5,360 )" at bounding box center [248, 200] width 22 height 8
click at [310, 220] on span "$" at bounding box center [309, 217] width 5 height 7
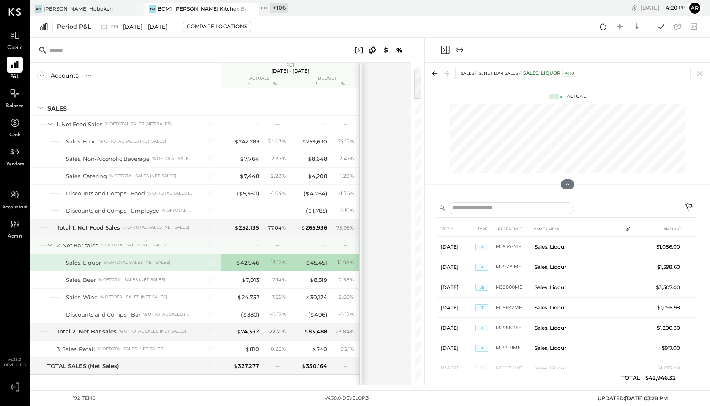
scroll to position [24, 0]
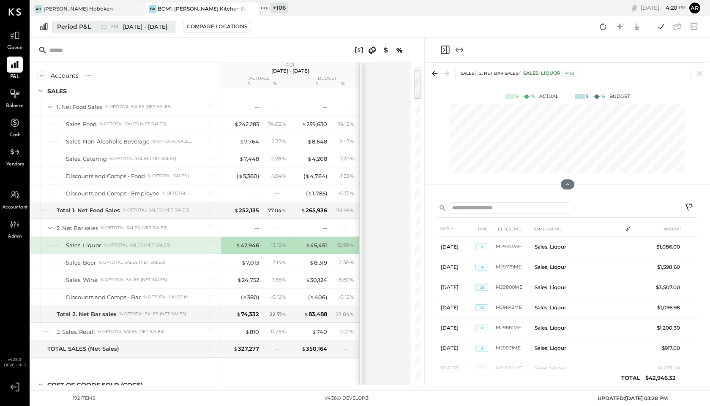
click at [136, 32] on div "P01 [DATE] - [DATE]" at bounding box center [133, 26] width 75 height 11
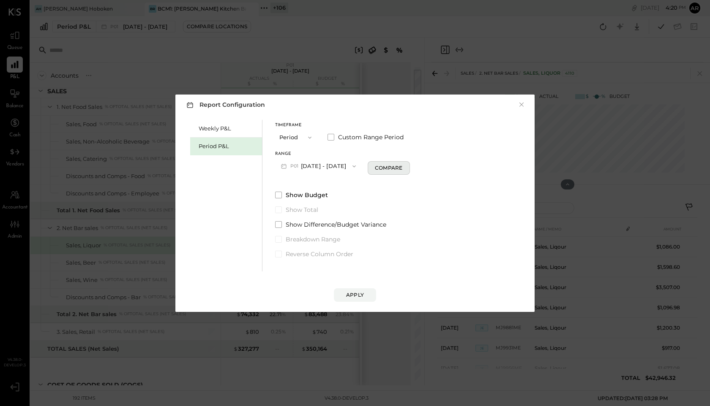
click at [379, 169] on div "Compare" at bounding box center [388, 167] width 27 height 7
click at [400, 167] on button "button" at bounding box center [403, 165] width 7 height 9
type input "*"
click at [346, 164] on span "button" at bounding box center [351, 166] width 11 height 7
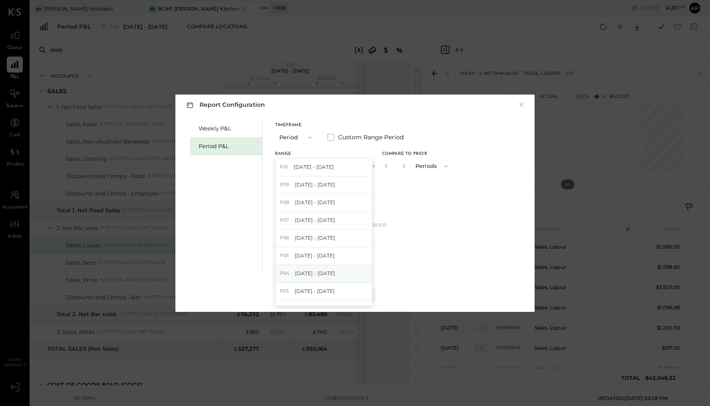
scroll to position [101, 0]
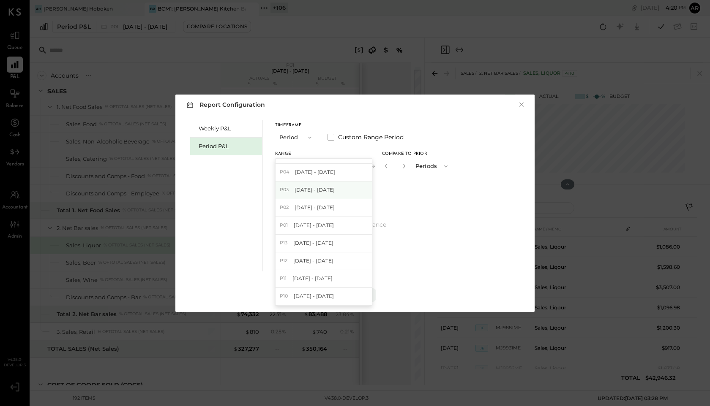
click at [297, 191] on span "[DATE] - [DATE]" at bounding box center [314, 189] width 40 height 7
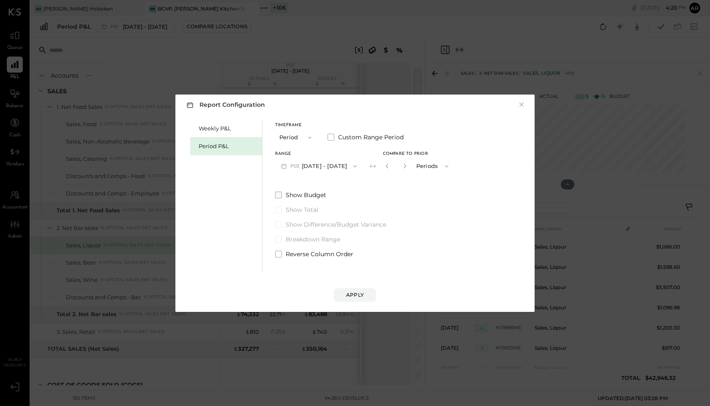
click at [276, 196] on span at bounding box center [278, 195] width 7 height 7
click at [348, 296] on div "Apply" at bounding box center [355, 294] width 18 height 7
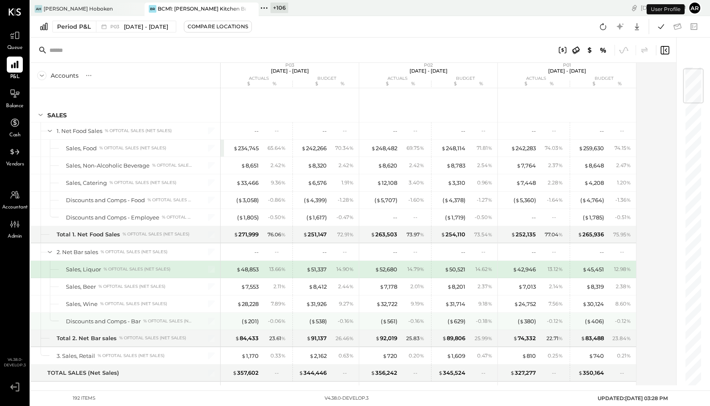
scroll to position [24, 0]
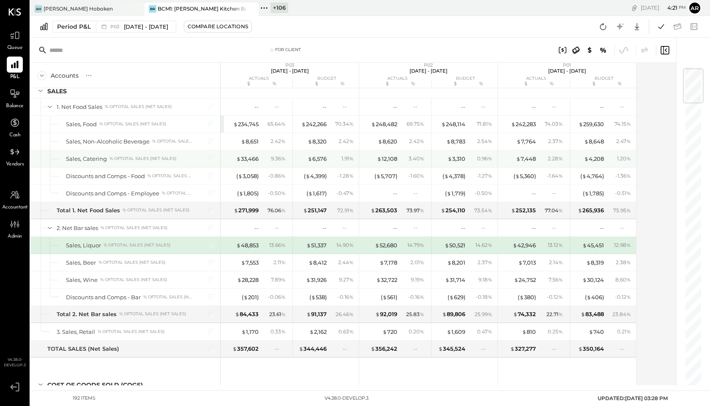
click at [260, 160] on div "$ 33,466 9.36 %" at bounding box center [256, 158] width 63 height 17
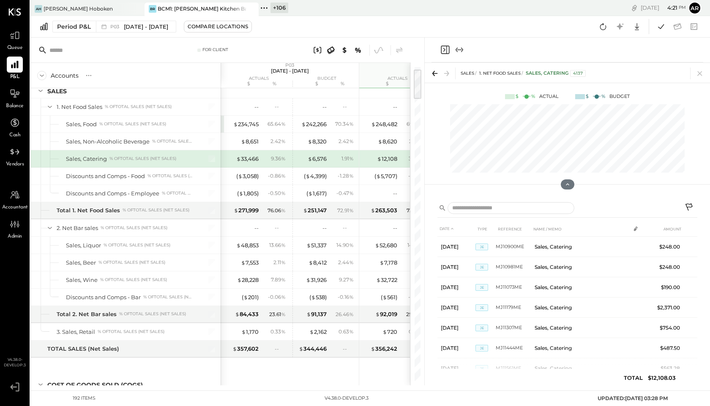
scroll to position [0, 113]
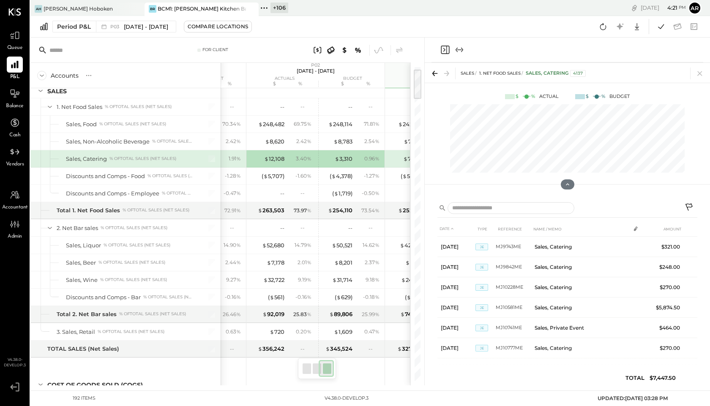
scroll to position [0, 226]
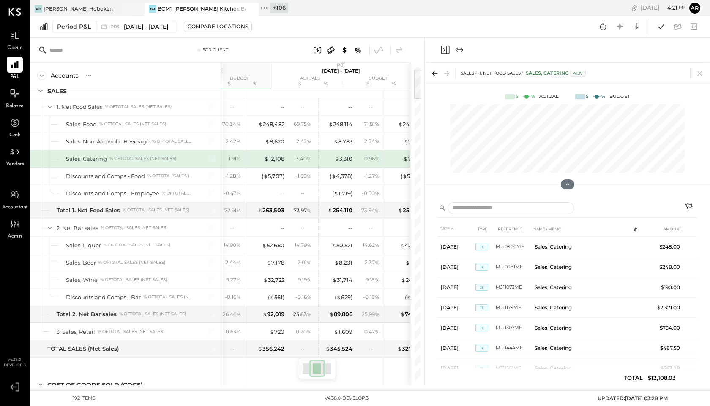
scroll to position [0, 113]
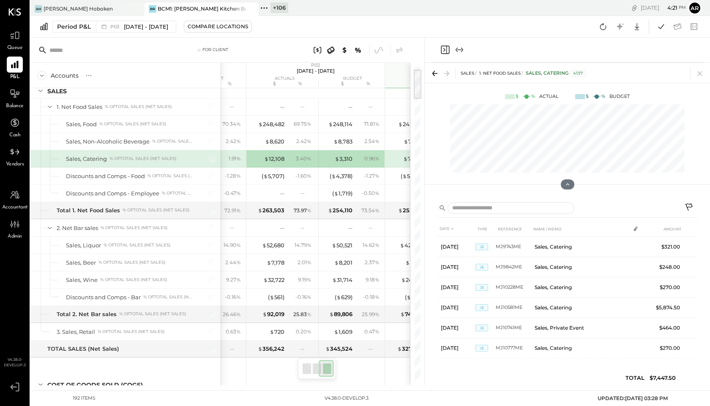
scroll to position [0, 226]
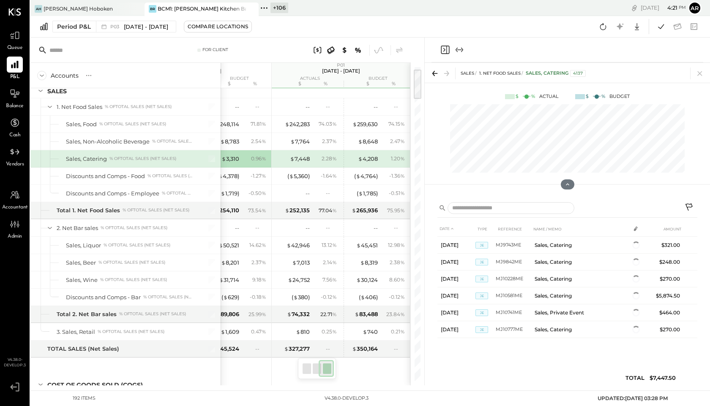
click at [335, 159] on span "%" at bounding box center [334, 158] width 5 height 7
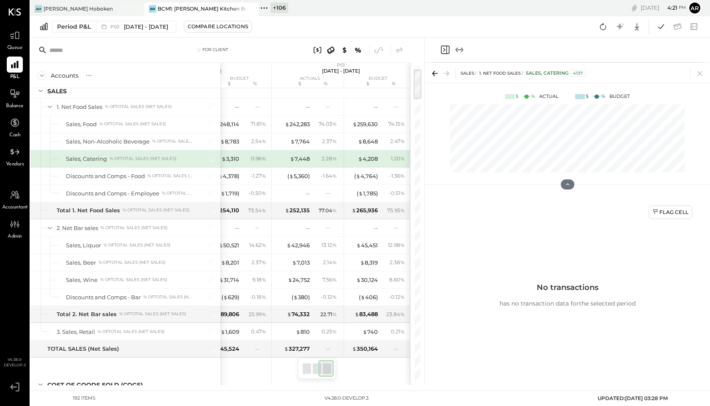
scroll to position [0, 221]
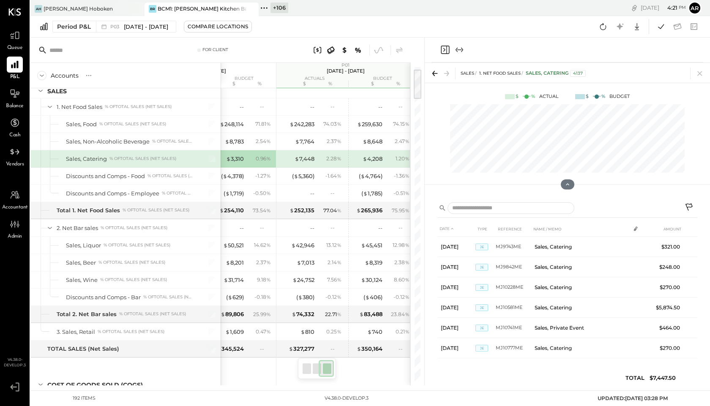
scroll to position [0, 226]
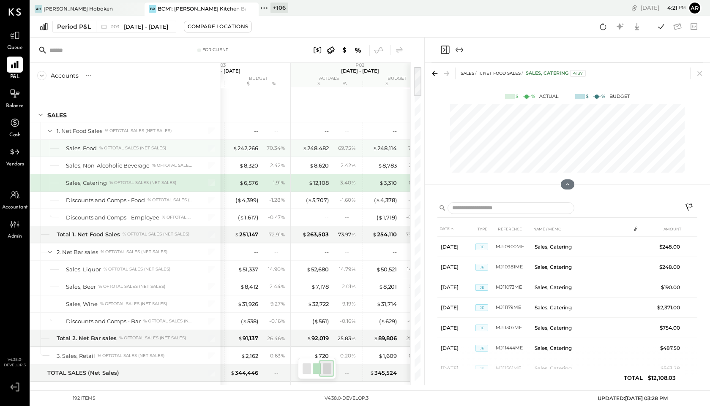
scroll to position [0, 226]
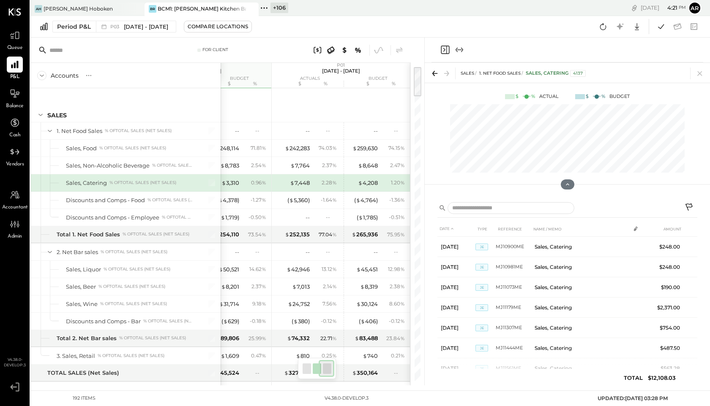
click at [337, 182] on div "2.28 %" at bounding box center [325, 183] width 27 height 8
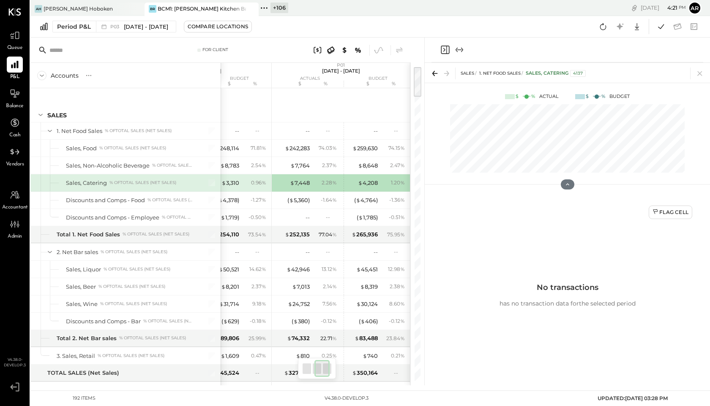
scroll to position [0, 0]
click at [198, 180] on div "3.40 %" at bounding box center [190, 183] width 16 height 8
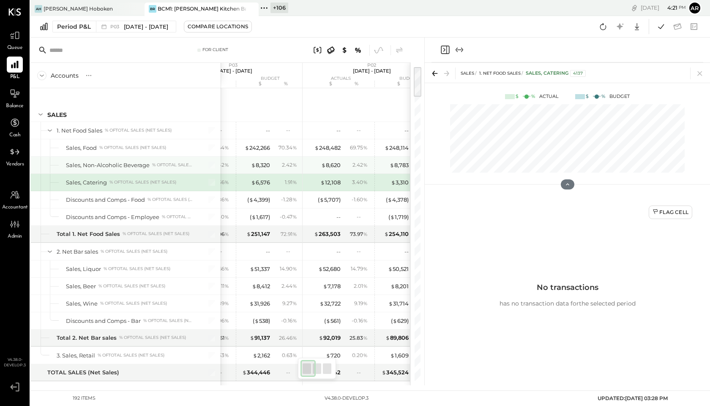
click at [231, 143] on div "$ 234,745 65.64 %" at bounding box center [199, 147] width 63 height 17
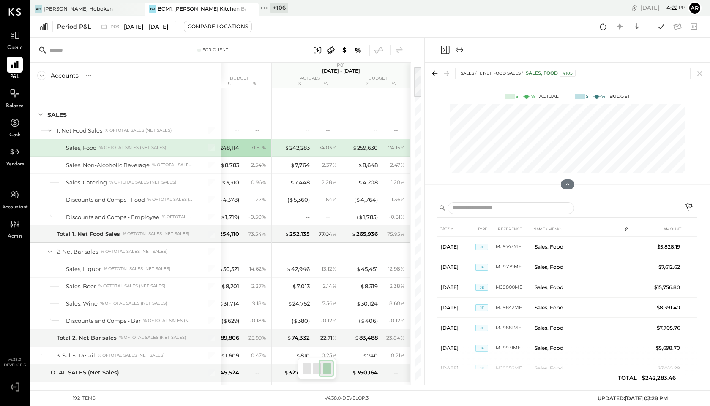
click at [322, 147] on div "74.03 %" at bounding box center [327, 148] width 18 height 8
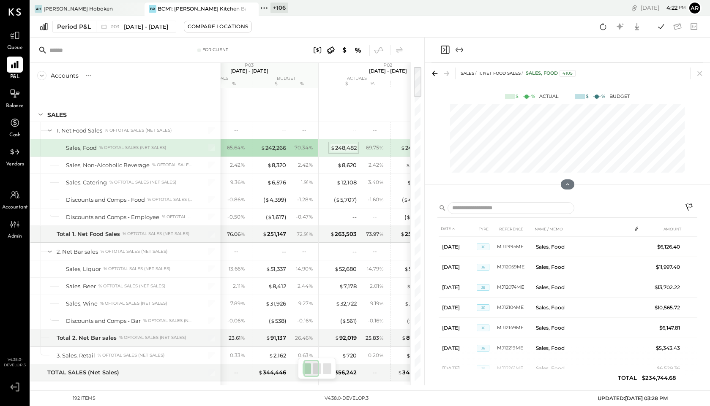
click at [334, 150] on div "$ 248,482" at bounding box center [343, 148] width 26 height 8
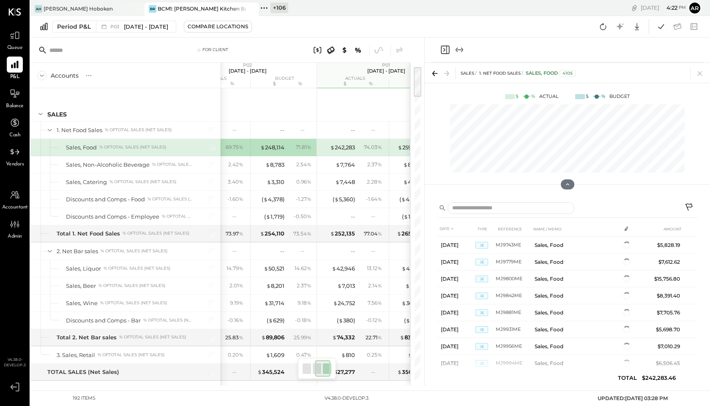
click at [356, 147] on div "$ 242,283 74.03 %" at bounding box center [352, 147] width 63 height 17
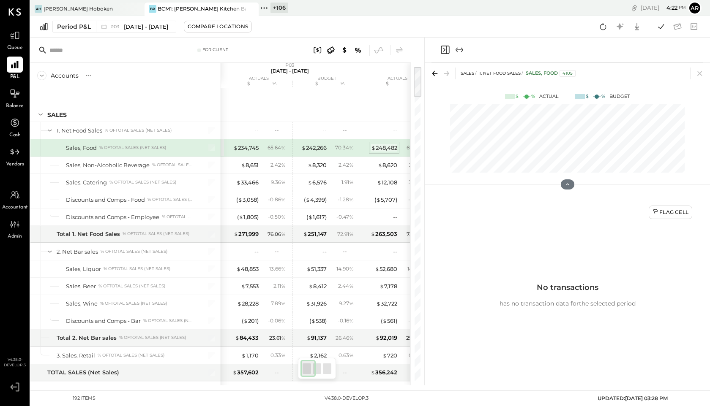
click at [384, 146] on div "$ 248,482" at bounding box center [384, 148] width 26 height 8
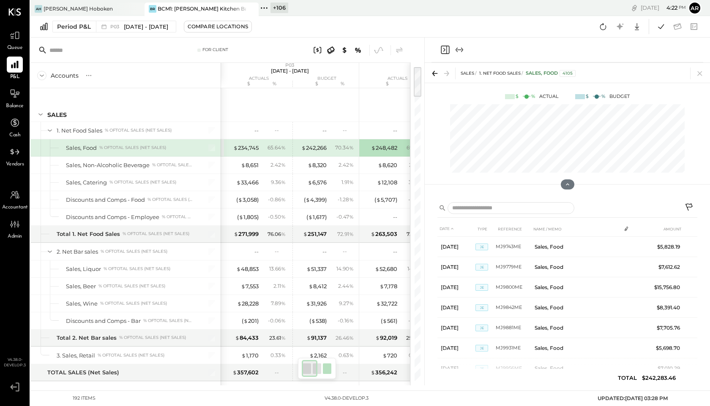
scroll to position [0, 20]
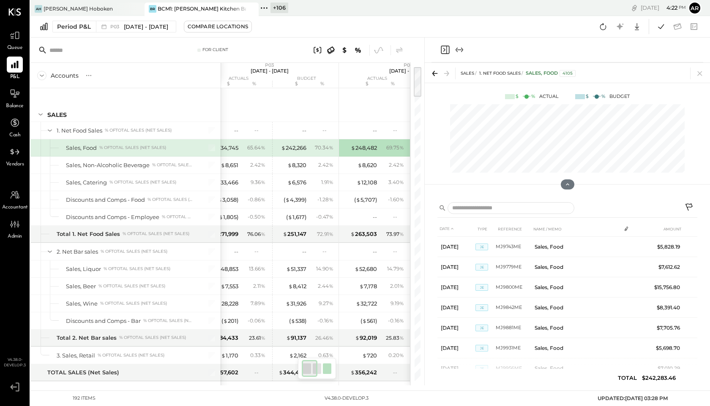
click at [309, 149] on div "70.34 %" at bounding box center [321, 148] width 27 height 8
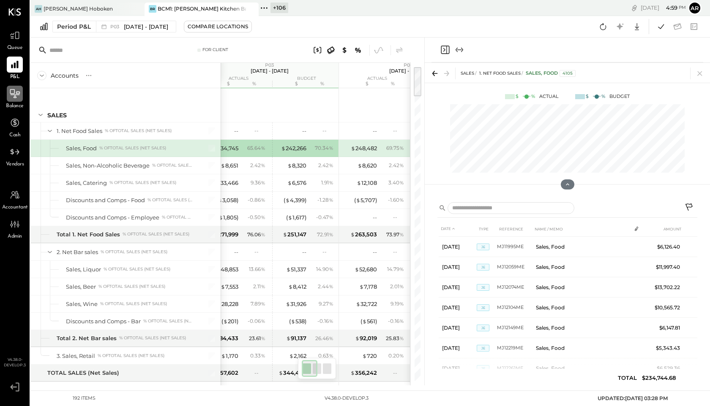
click at [17, 97] on icon at bounding box center [14, 93] width 11 height 11
